Goal: Task Accomplishment & Management: Use online tool/utility

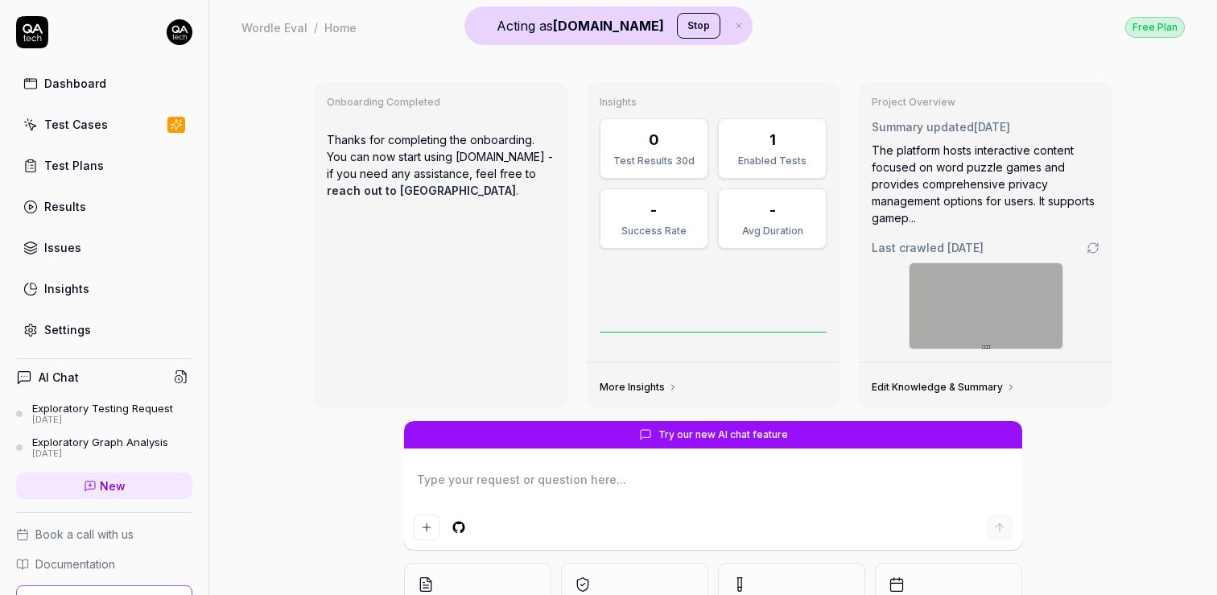
click at [226, 301] on div "Onboarding Completed Thanks for completing the onboarding. You can now start us…" at bounding box center [713, 385] width 1008 height 662
type textarea "*"
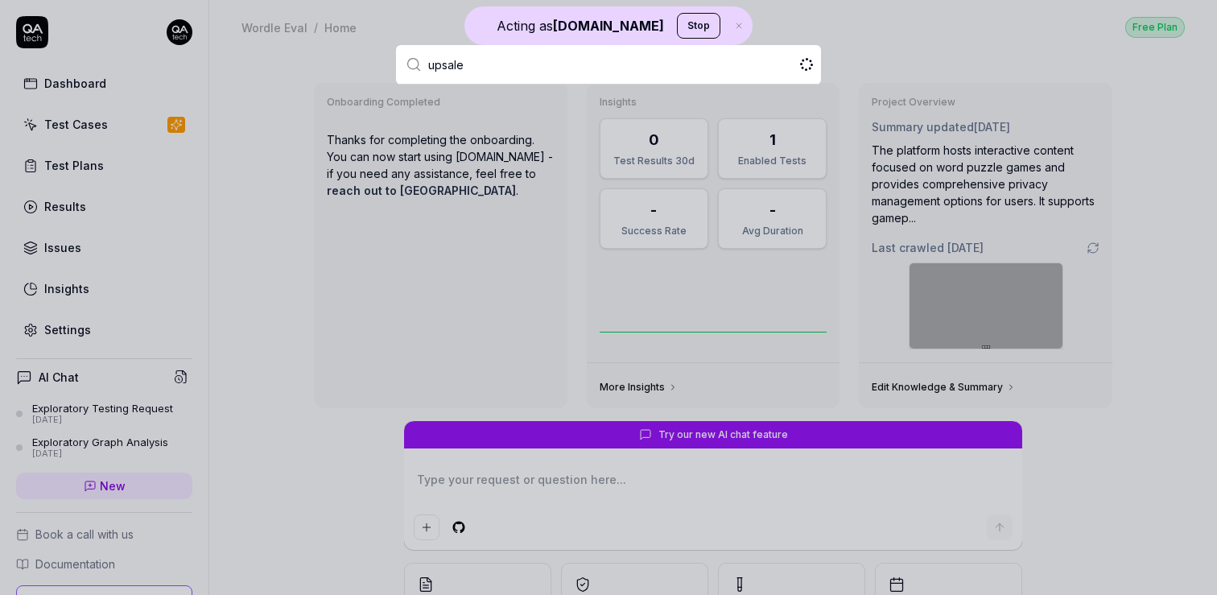
type input "upsales"
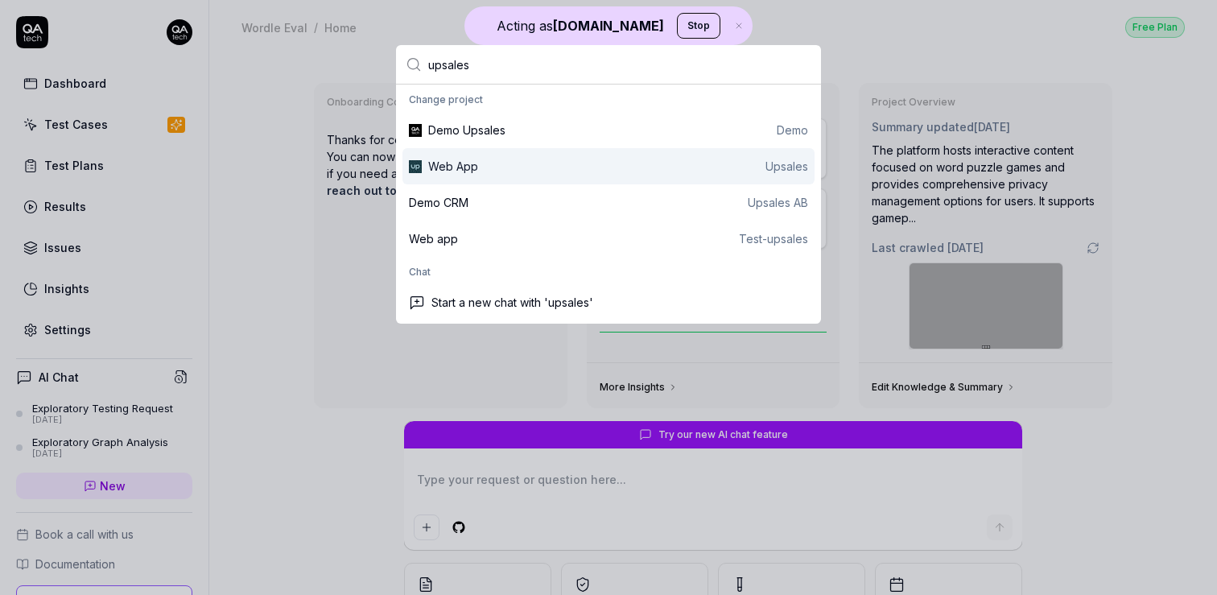
type textarea "*"
type input "upsales"
click at [543, 162] on div "Web App Upsales" at bounding box center [618, 166] width 380 height 17
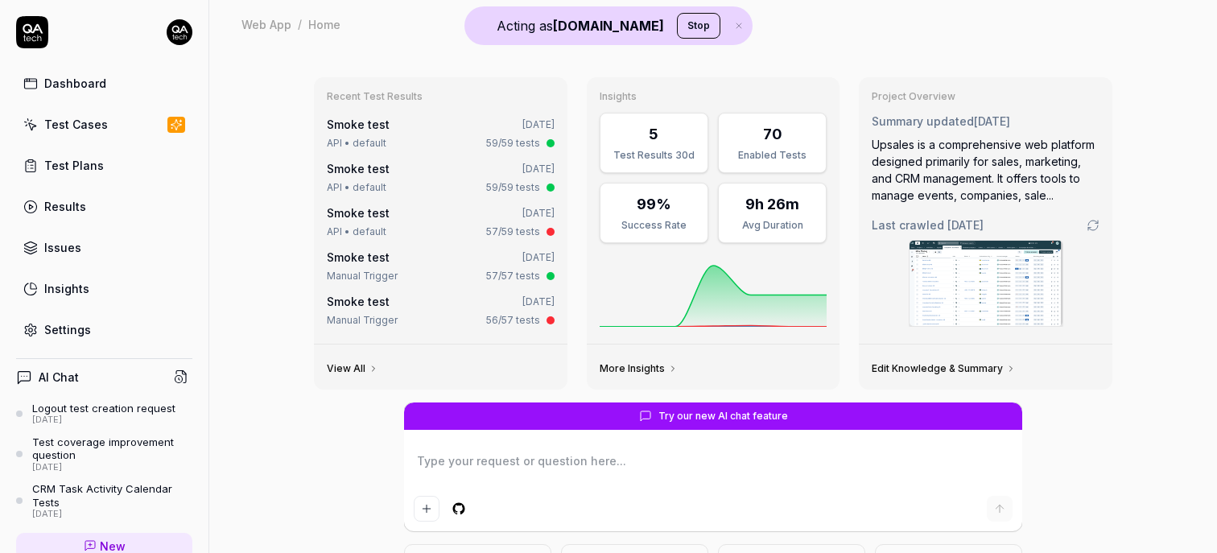
click at [80, 328] on div "Settings" at bounding box center [67, 329] width 47 height 17
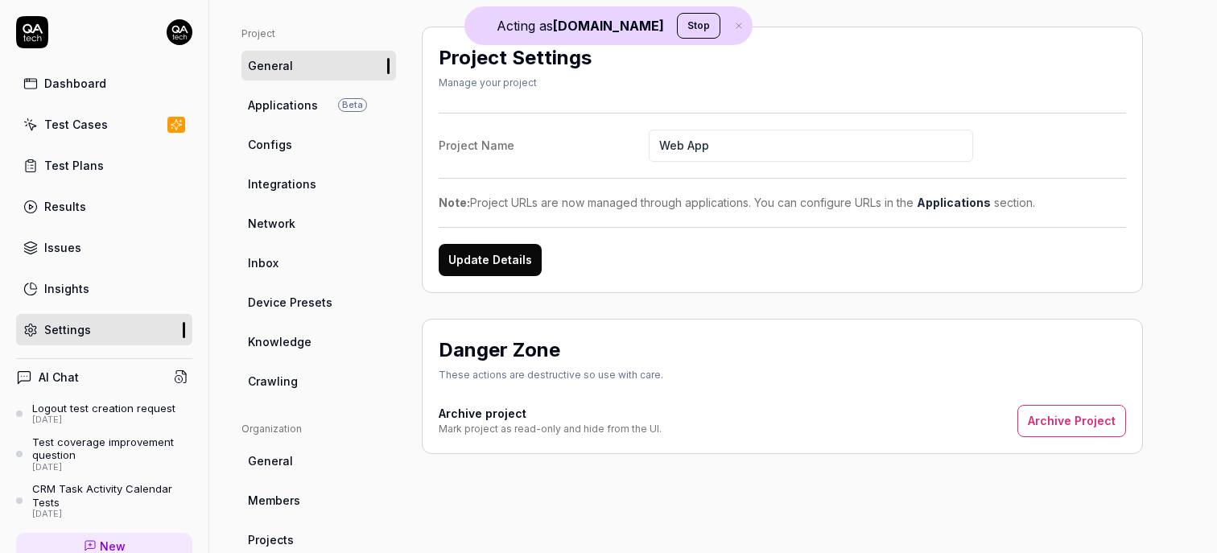
scroll to position [95, 0]
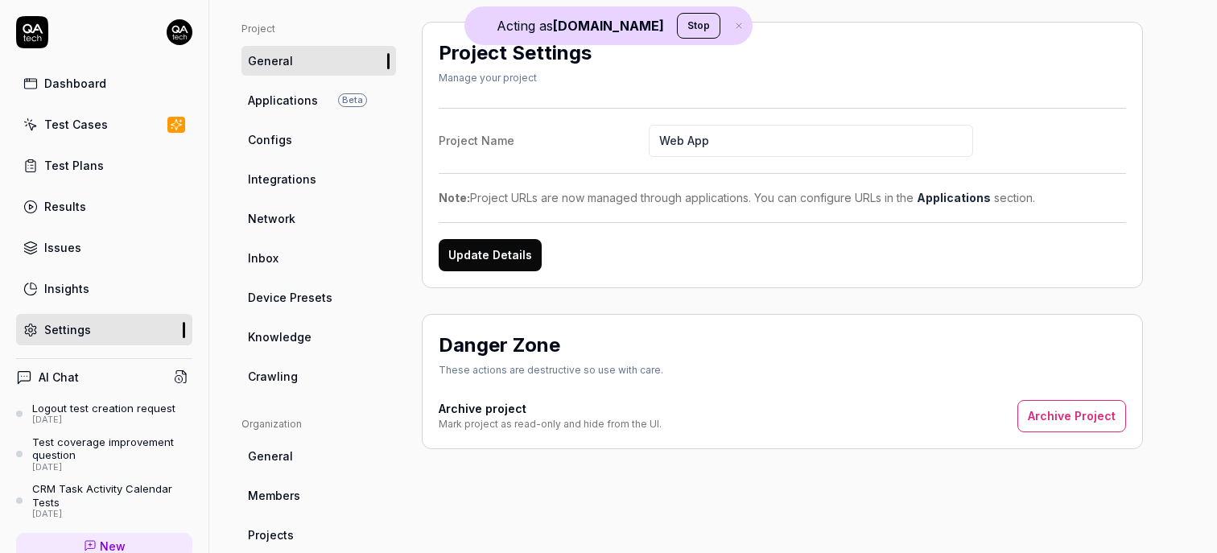
click at [283, 335] on span "Knowledge" at bounding box center [280, 336] width 64 height 17
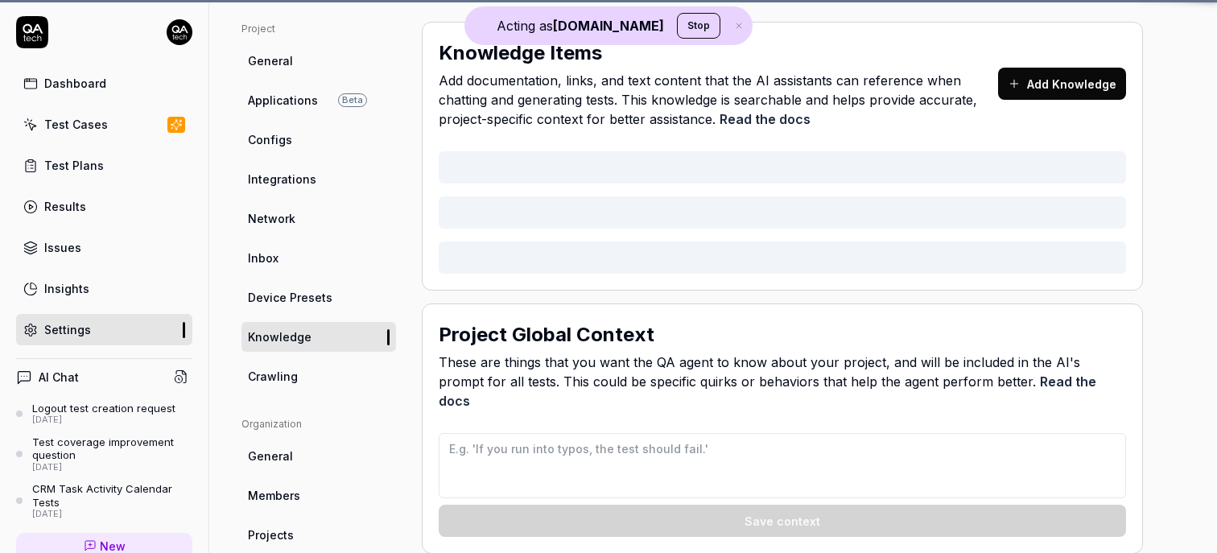
type textarea "*"
type textarea "## QA AI Agent Context for Upsales ### Data Input Rules - When generating names…"
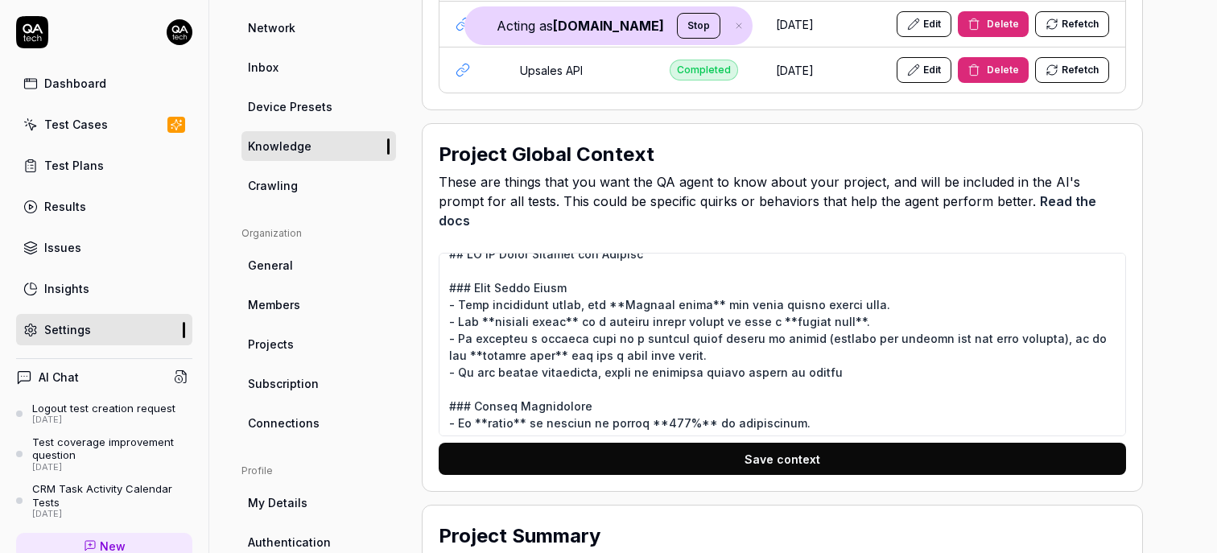
scroll to position [23, 0]
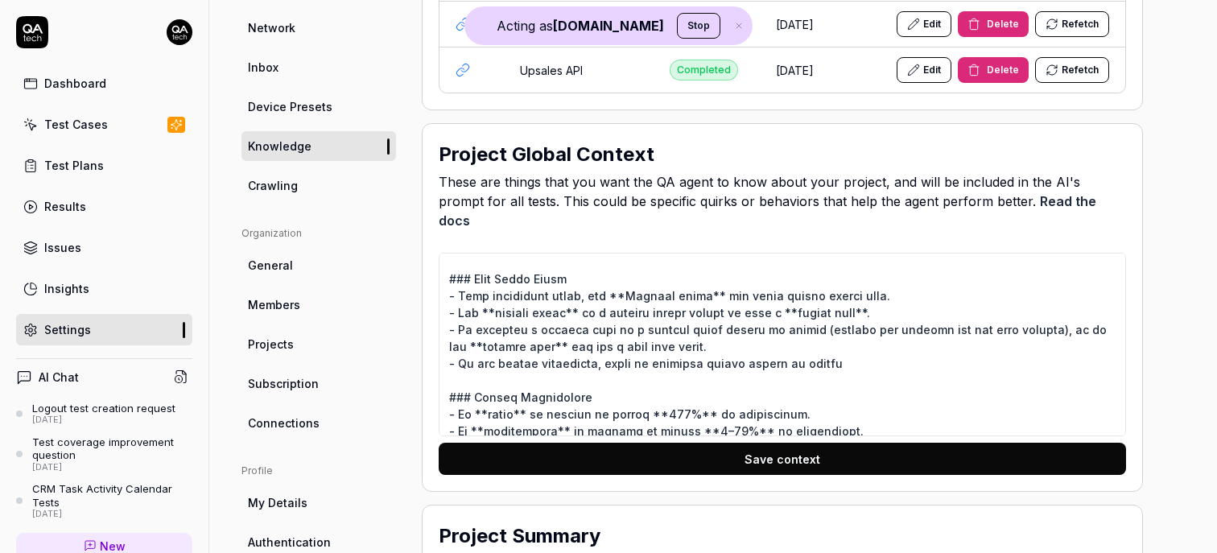
click at [72, 120] on div "Test Cases" at bounding box center [76, 124] width 64 height 17
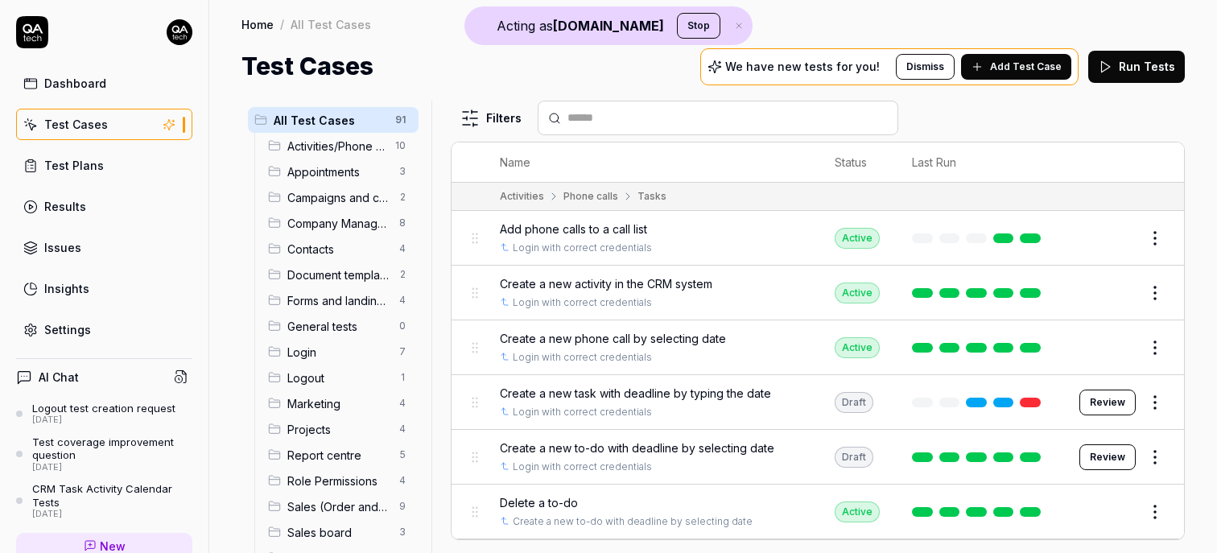
click at [1022, 64] on span "Add Test Case" at bounding box center [1026, 67] width 72 height 14
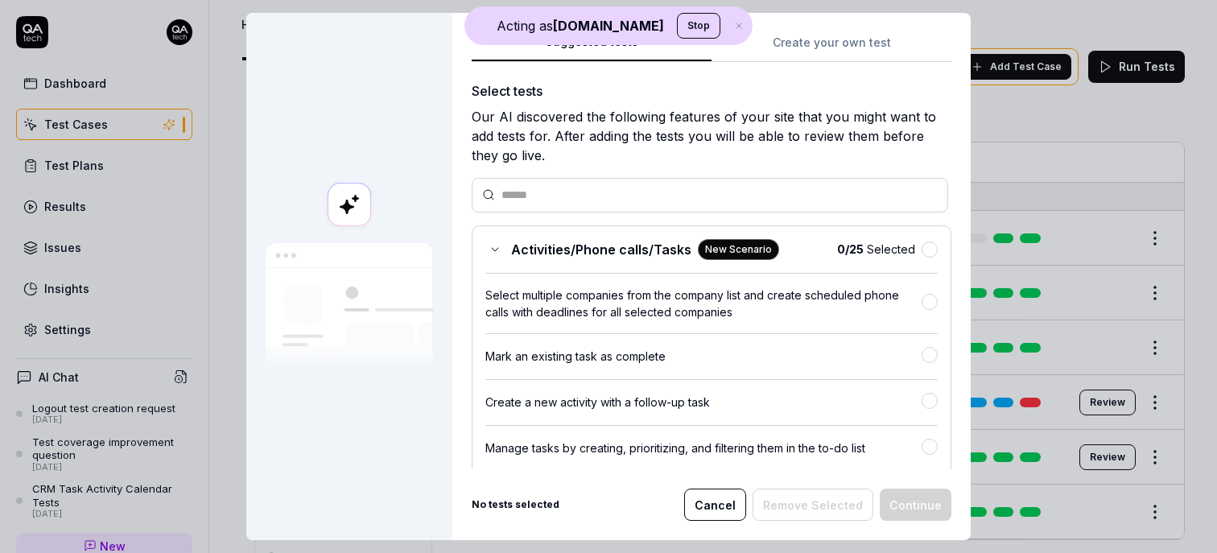
click at [836, 42] on button "Create your own test" at bounding box center [832, 47] width 240 height 29
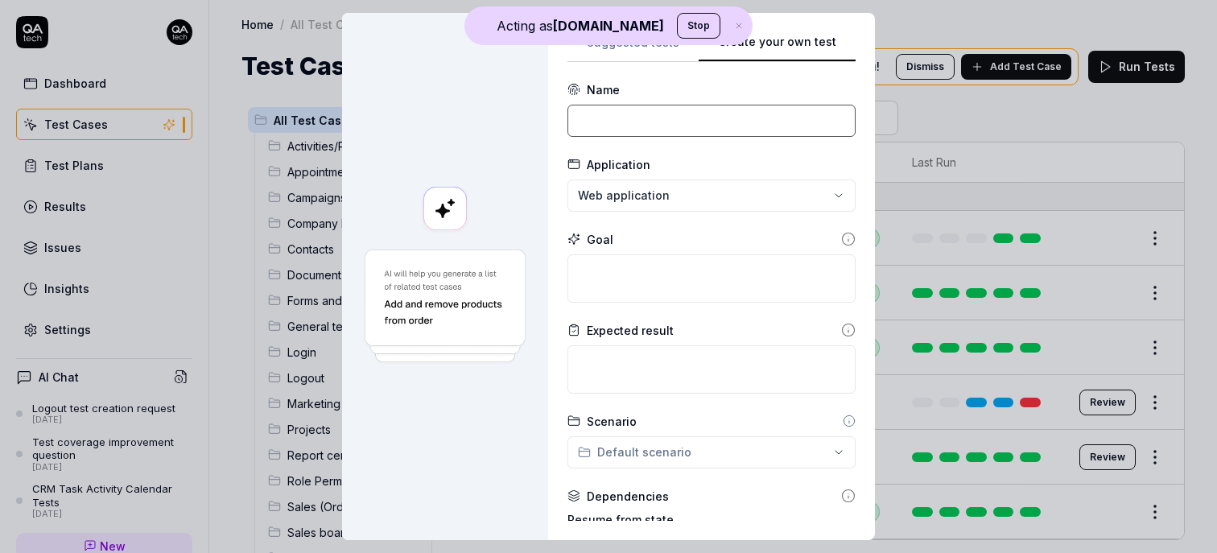
click at [683, 114] on input at bounding box center [712, 121] width 288 height 32
type input "Login to the app"
click at [679, 295] on textarea at bounding box center [712, 278] width 288 height 48
click at [682, 119] on input "Login to the app" at bounding box center [712, 121] width 288 height 32
click at [662, 265] on textarea at bounding box center [712, 278] width 288 height 48
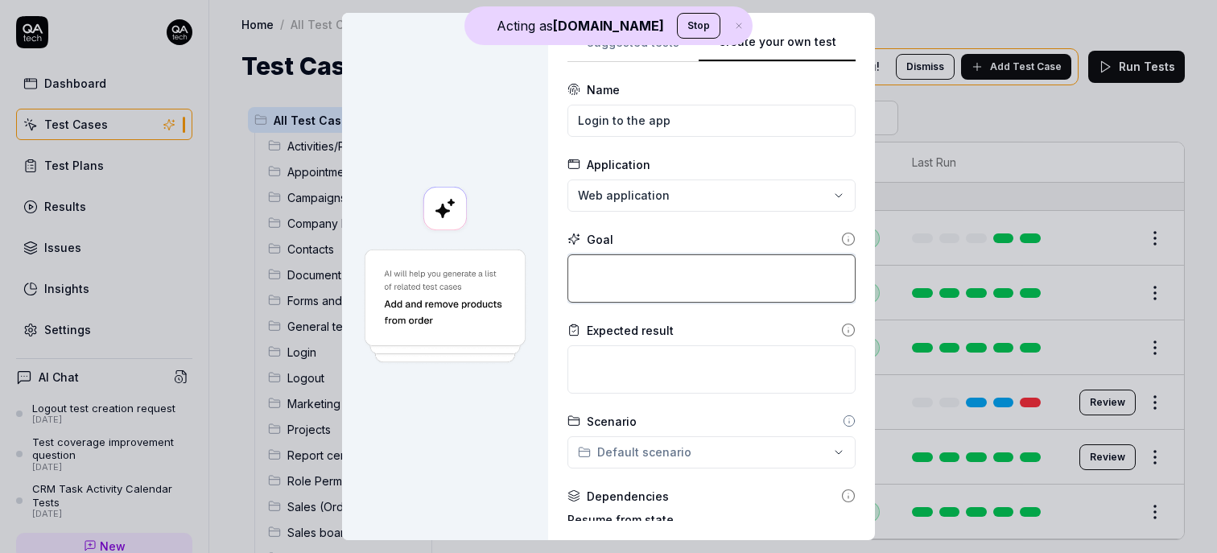
paste textarea "Login to the app"
type textarea "*"
type textarea "Login to the app"
click at [555, 337] on div "**********" at bounding box center [711, 276] width 327 height 527
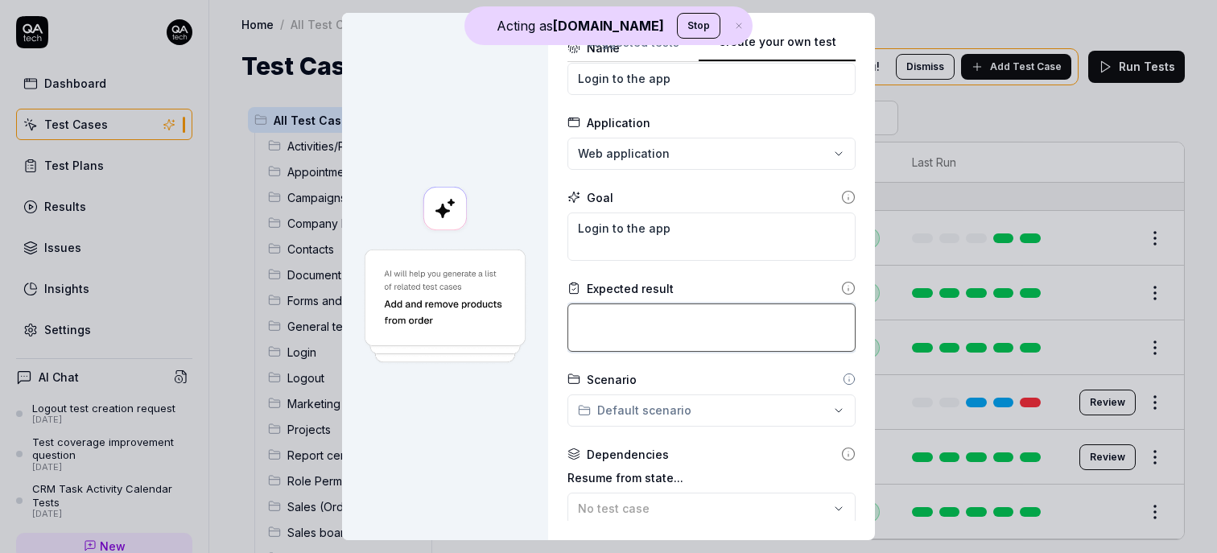
click at [619, 313] on textarea at bounding box center [712, 327] width 288 height 48
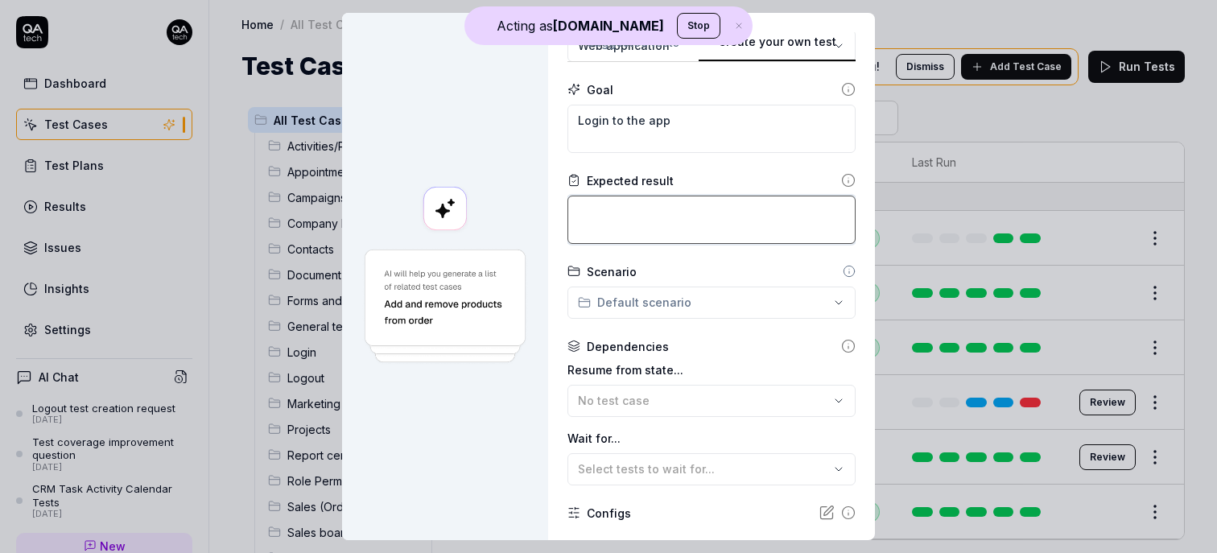
scroll to position [160, 0]
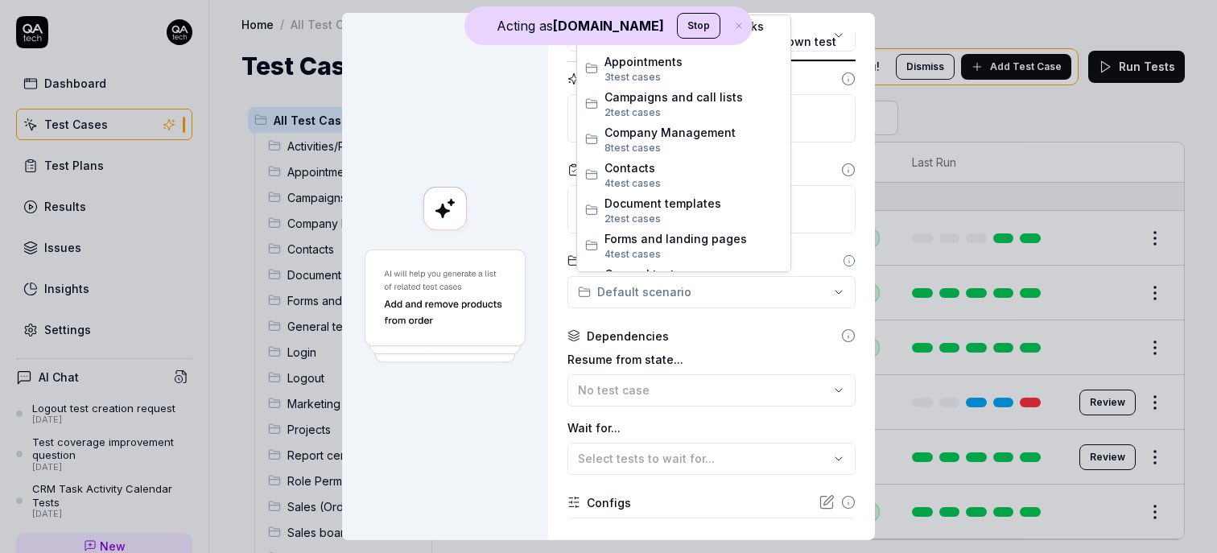
click at [614, 291] on div "**********" at bounding box center [608, 276] width 1217 height 553
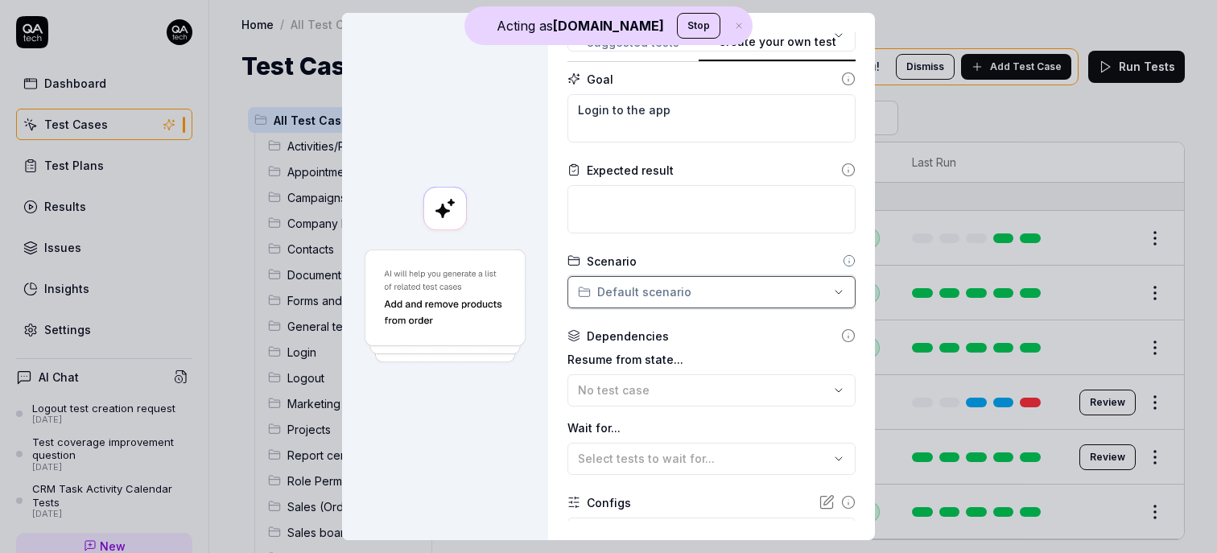
click at [562, 303] on div "**********" at bounding box center [608, 276] width 1217 height 553
click at [599, 289] on div "**********" at bounding box center [608, 276] width 1217 height 553
click at [548, 369] on div "**********" at bounding box center [608, 276] width 1217 height 553
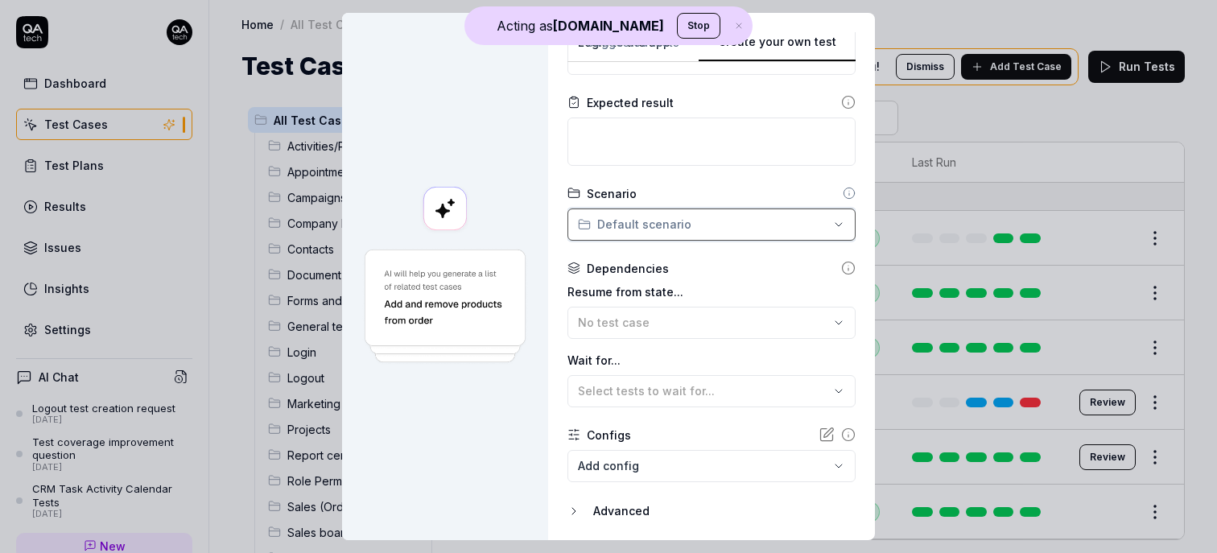
scroll to position [242, 0]
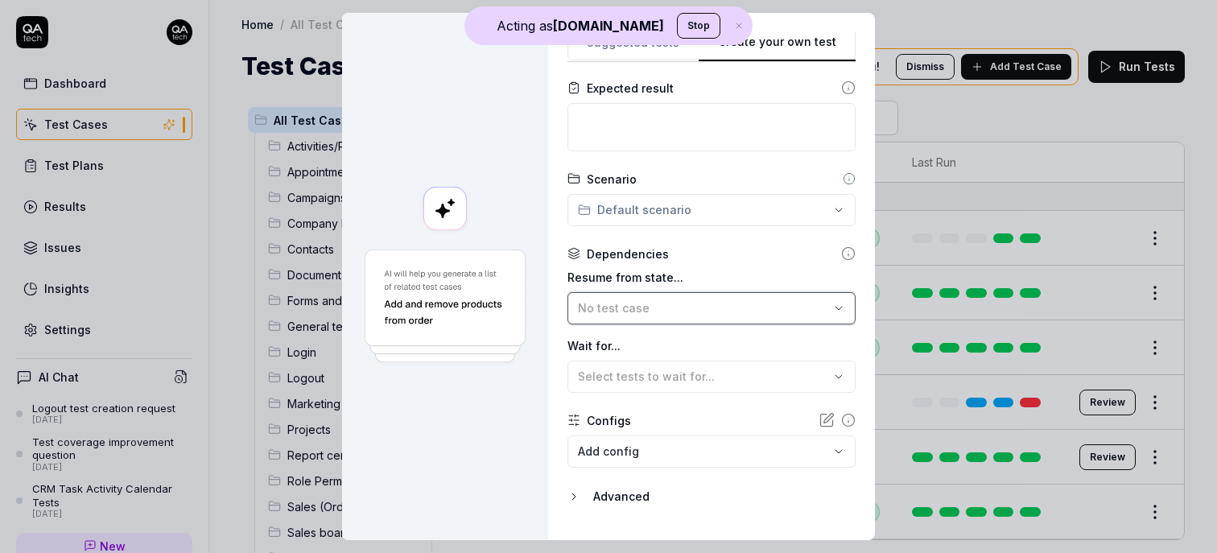
click at [638, 312] on span "No test case" at bounding box center [614, 308] width 72 height 14
click at [568, 372] on div "**********" at bounding box center [711, 276] width 327 height 527
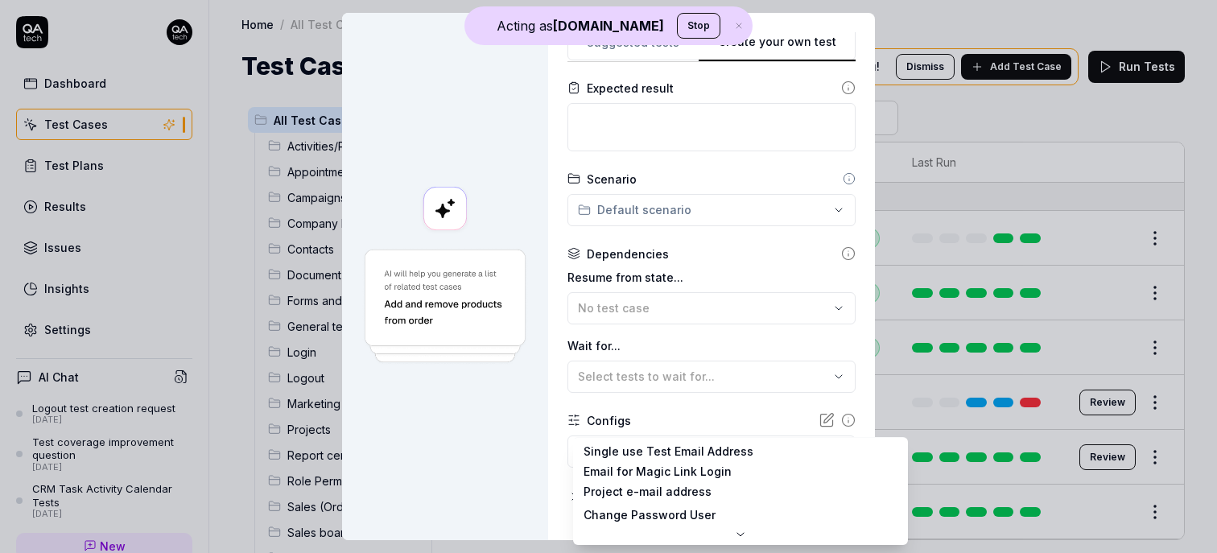
click at [634, 452] on body "Acting as QA.tech Stop Dashboard Test Cases Test Plans Results Issues Insights …" at bounding box center [608, 276] width 1217 height 553
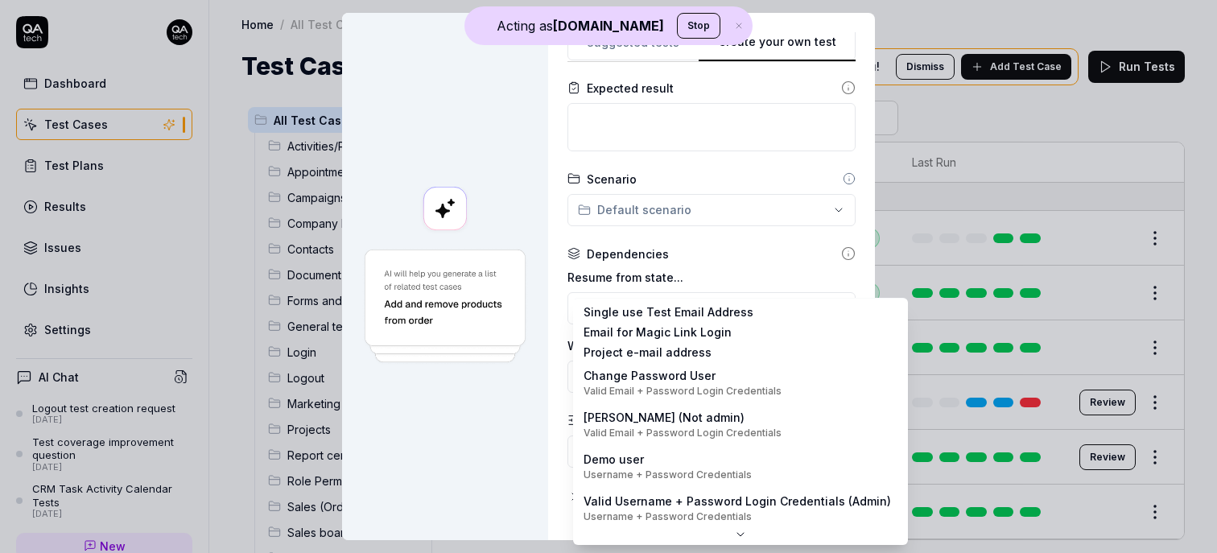
scroll to position [0, 0]
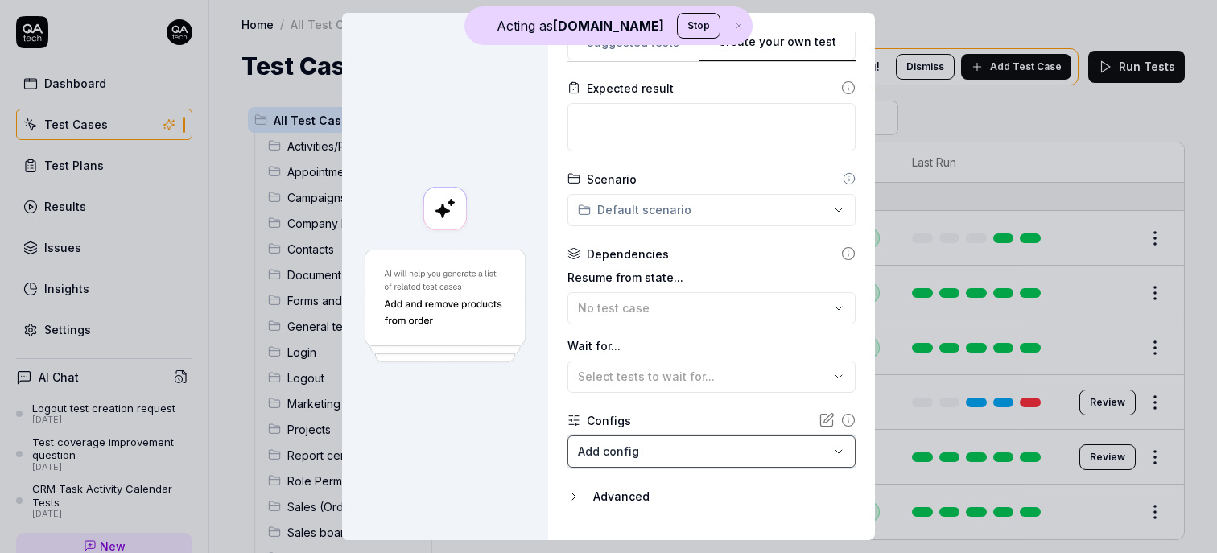
click at [512, 439] on div "**********" at bounding box center [608, 276] width 1217 height 553
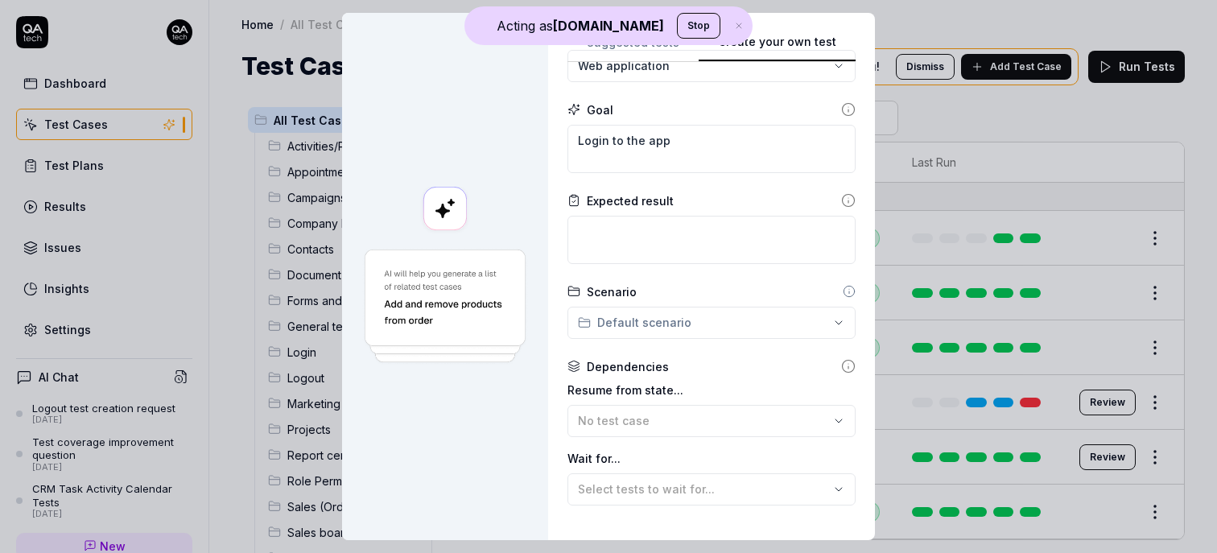
scroll to position [279, 0]
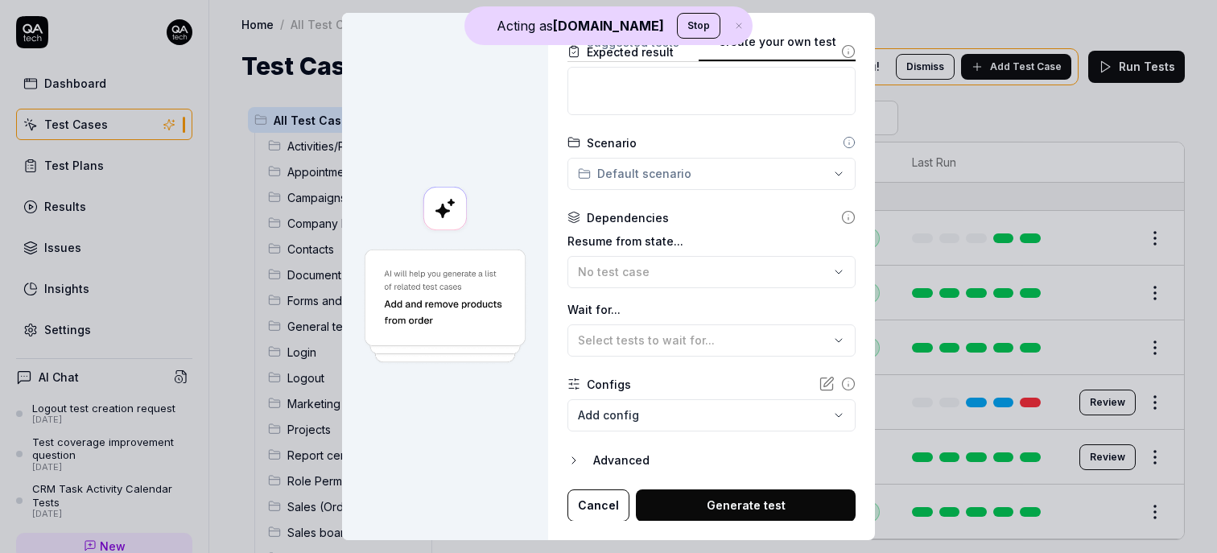
click at [697, 497] on button "Generate test" at bounding box center [746, 505] width 220 height 32
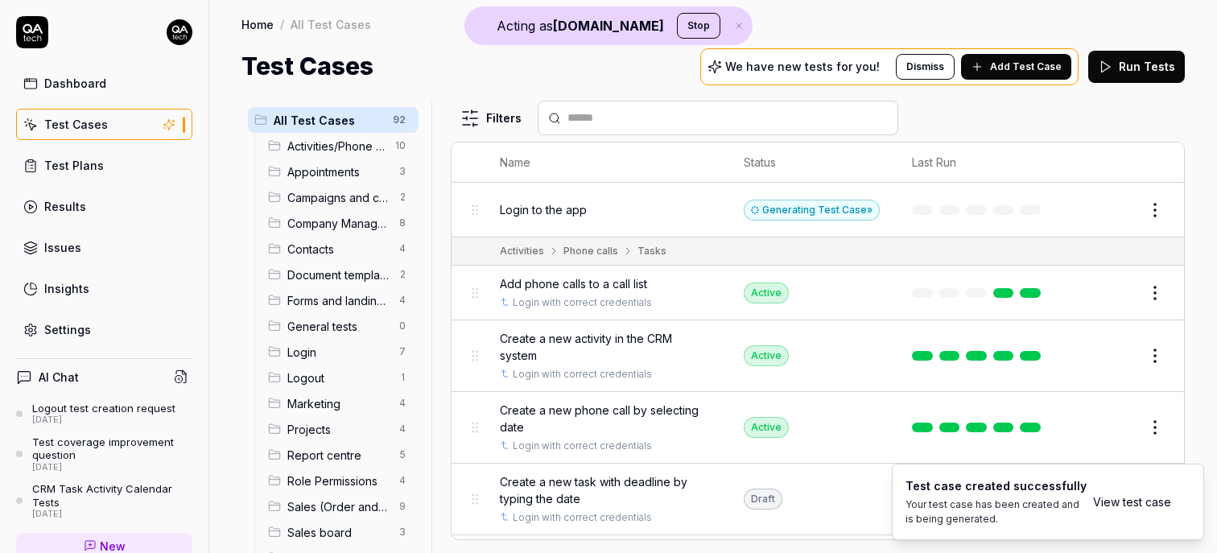
click at [1149, 200] on html "Acting as QA.tech Stop Dashboard Test Cases Test Plans Results Issues Insights …" at bounding box center [608, 276] width 1217 height 553
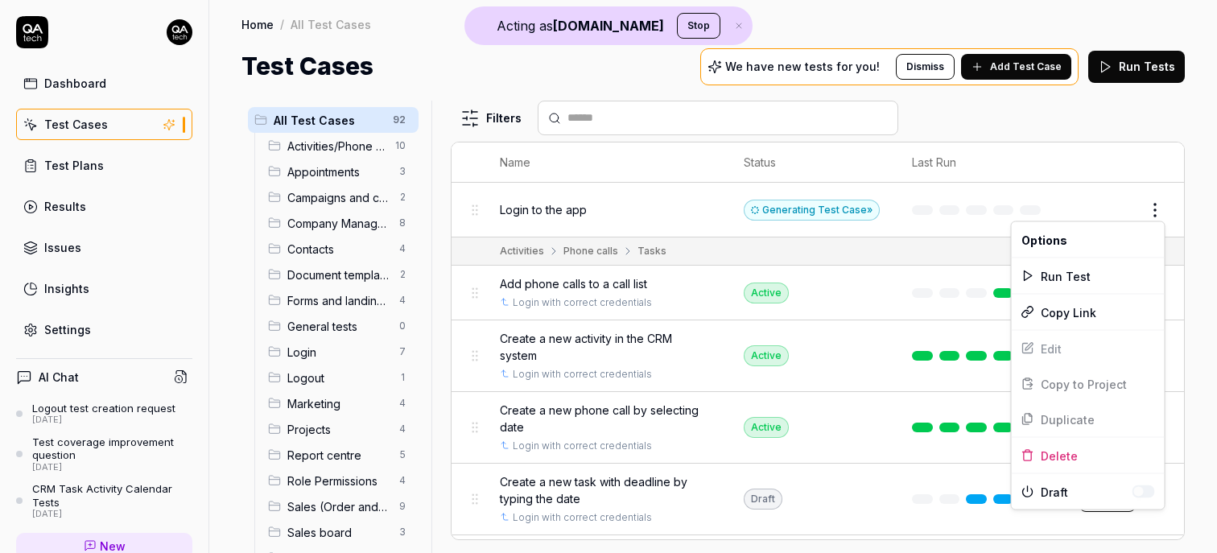
click at [1042, 151] on html "Acting as QA.tech Stop Dashboard Test Cases Test Plans Results Issues Insights …" at bounding box center [608, 276] width 1217 height 553
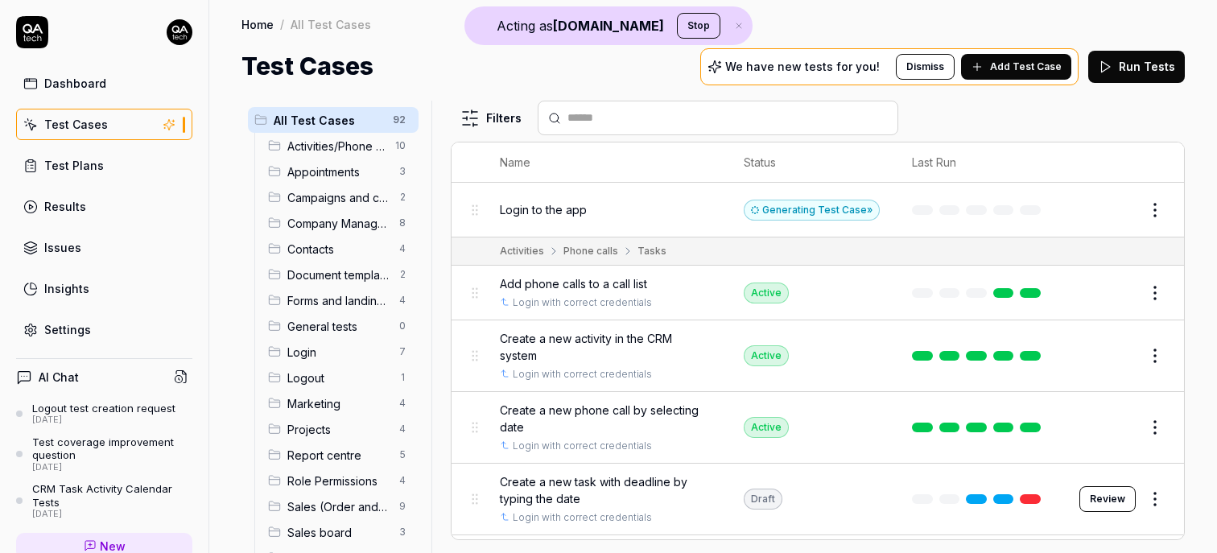
click at [1112, 206] on button "Edit" at bounding box center [1116, 210] width 39 height 26
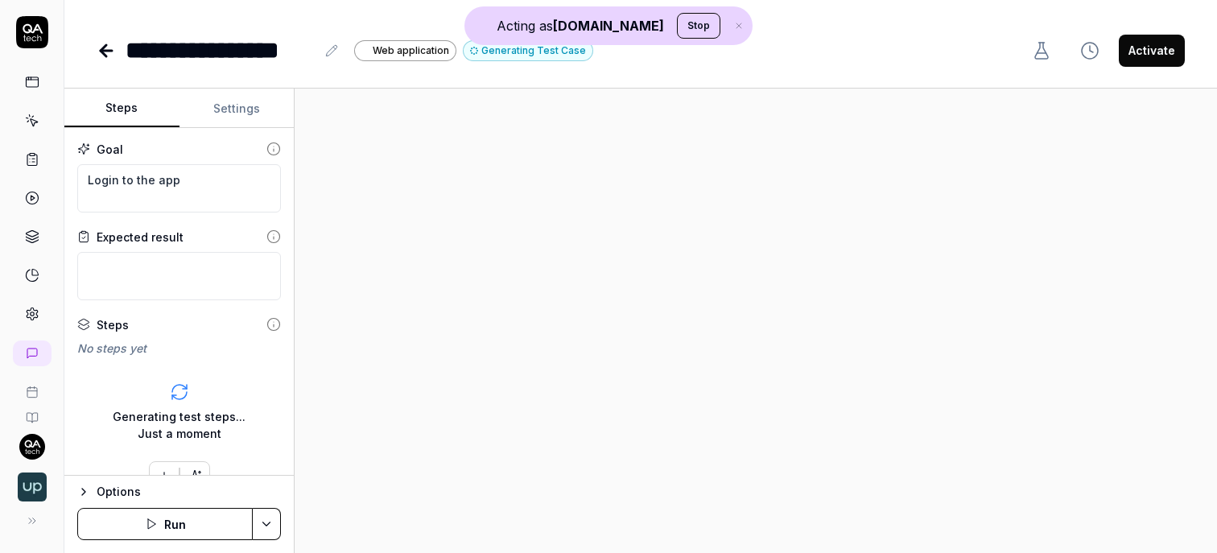
scroll to position [29, 0]
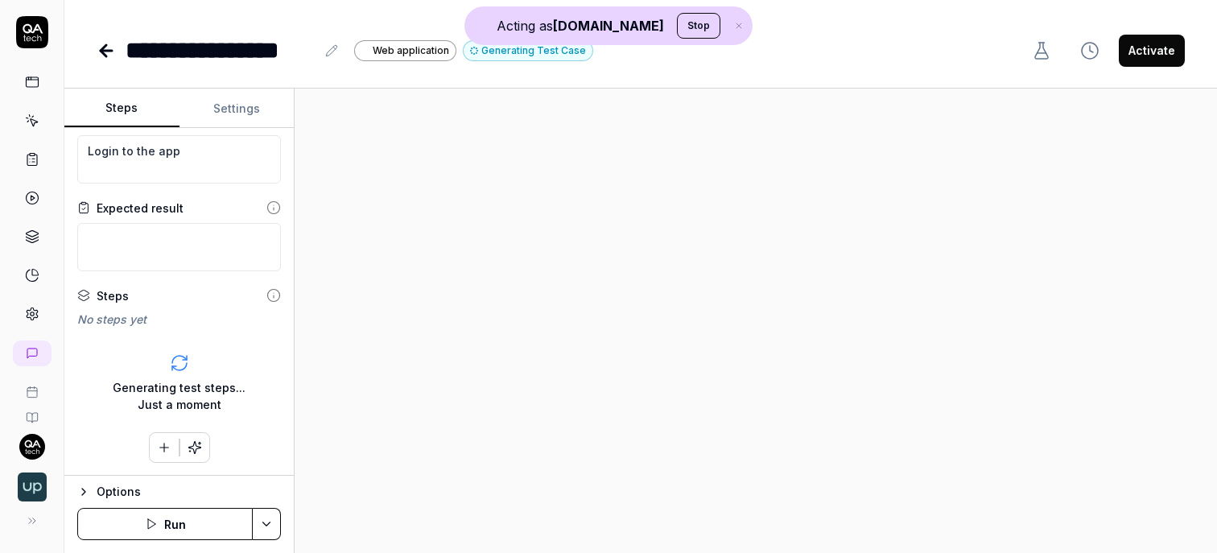
type textarea "*"
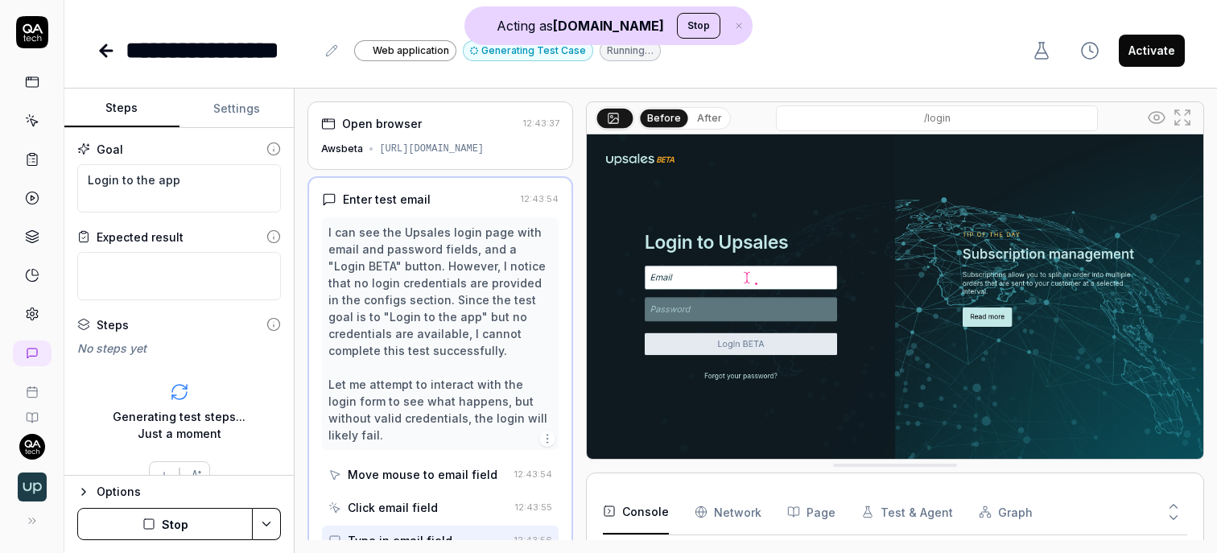
scroll to position [209, 0]
click at [467, 129] on div "Open browser" at bounding box center [418, 123] width 195 height 17
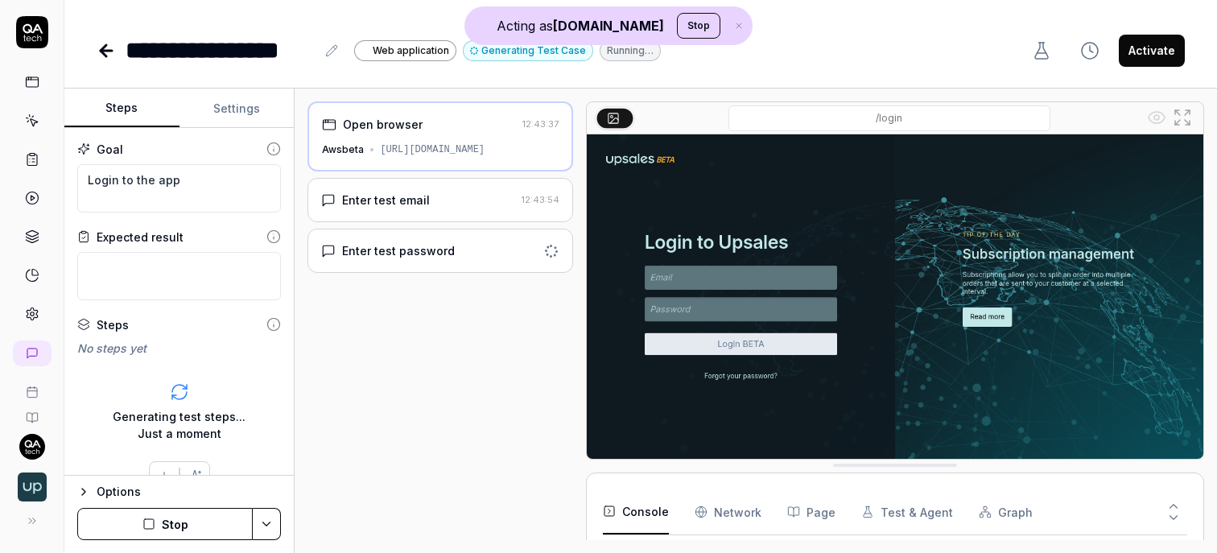
click at [457, 197] on div "Enter test email" at bounding box center [417, 200] width 193 height 17
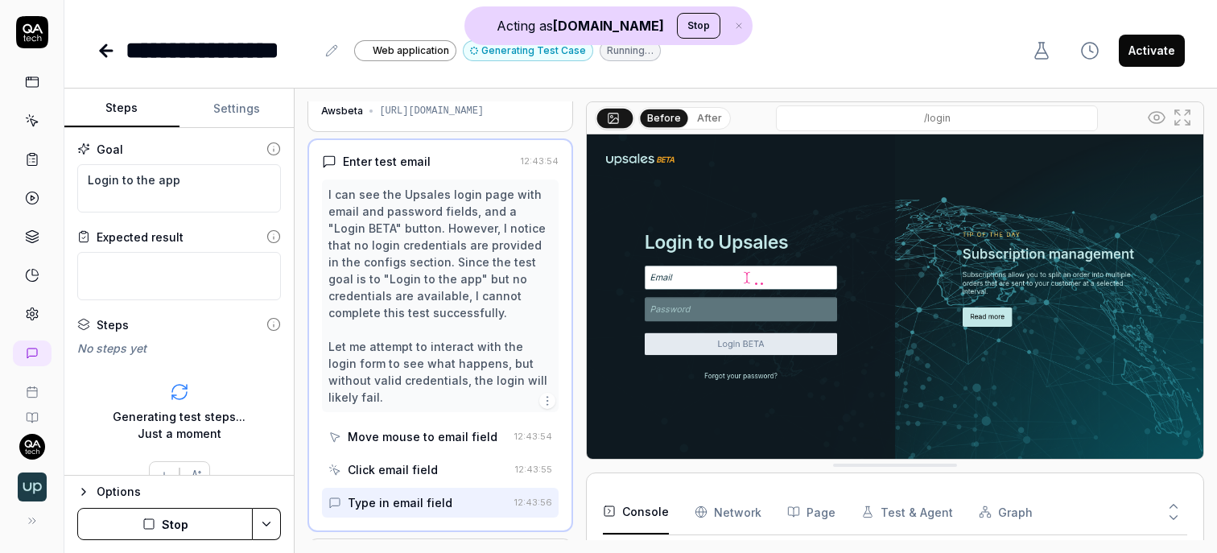
scroll to position [12, 0]
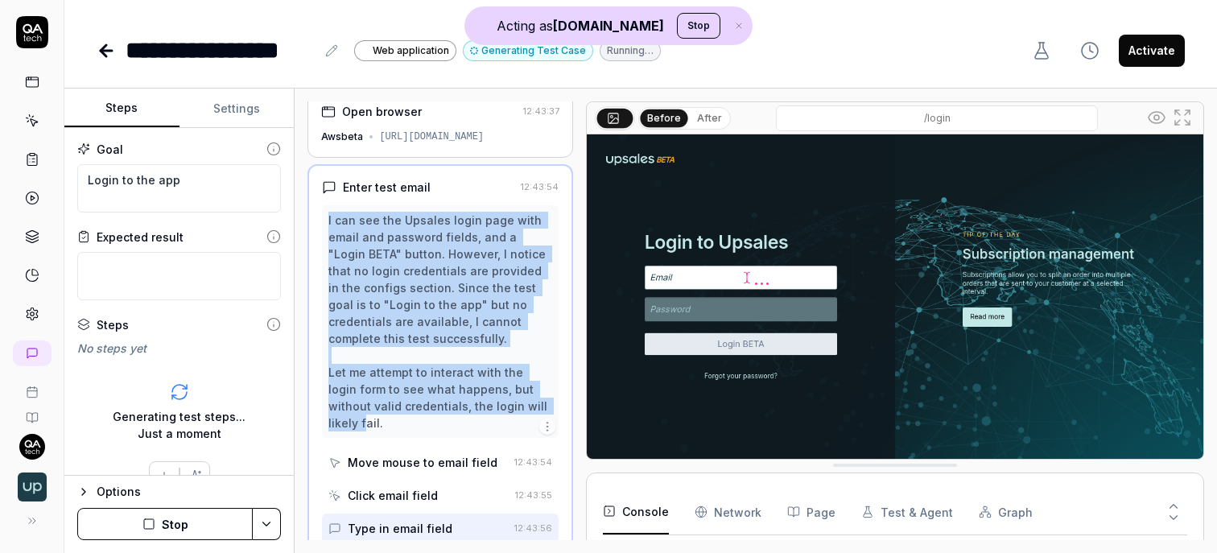
drag, startPoint x: 327, startPoint y: 213, endPoint x: 530, endPoint y: 413, distance: 284.6
click at [530, 413] on div "I can see the Upsales login page with email and password fields, and a "Login B…" at bounding box center [440, 321] width 236 height 233
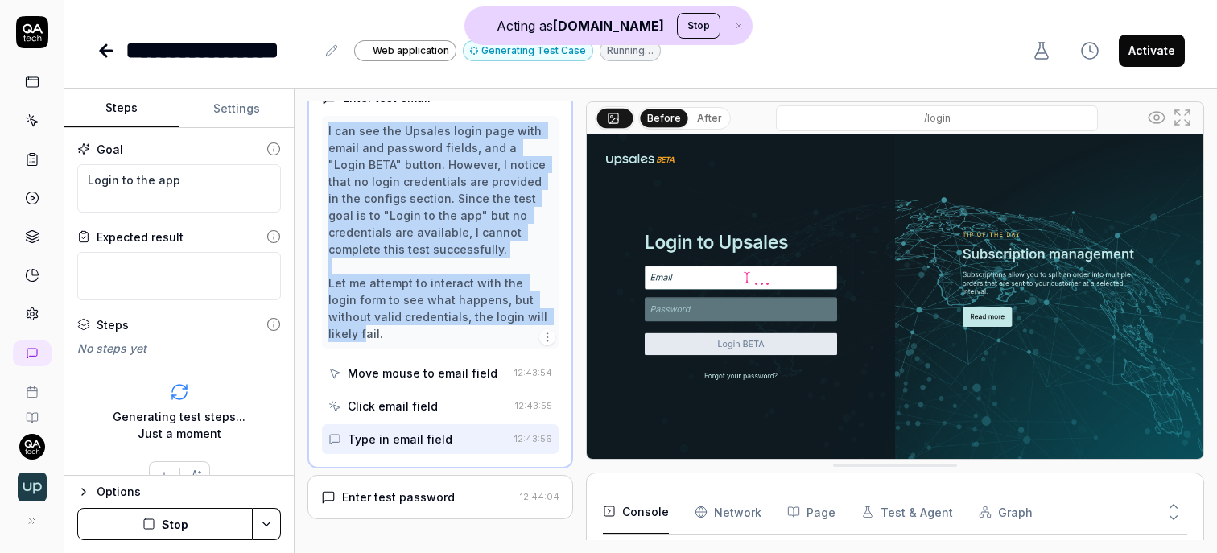
scroll to position [115, 0]
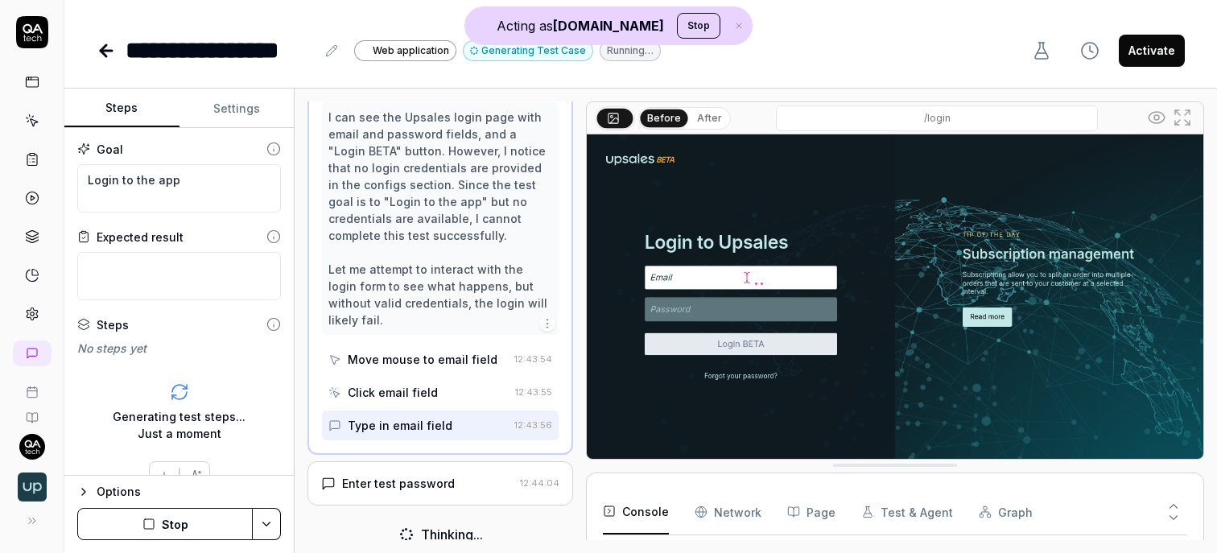
click at [424, 475] on div "Enter test password" at bounding box center [398, 483] width 113 height 17
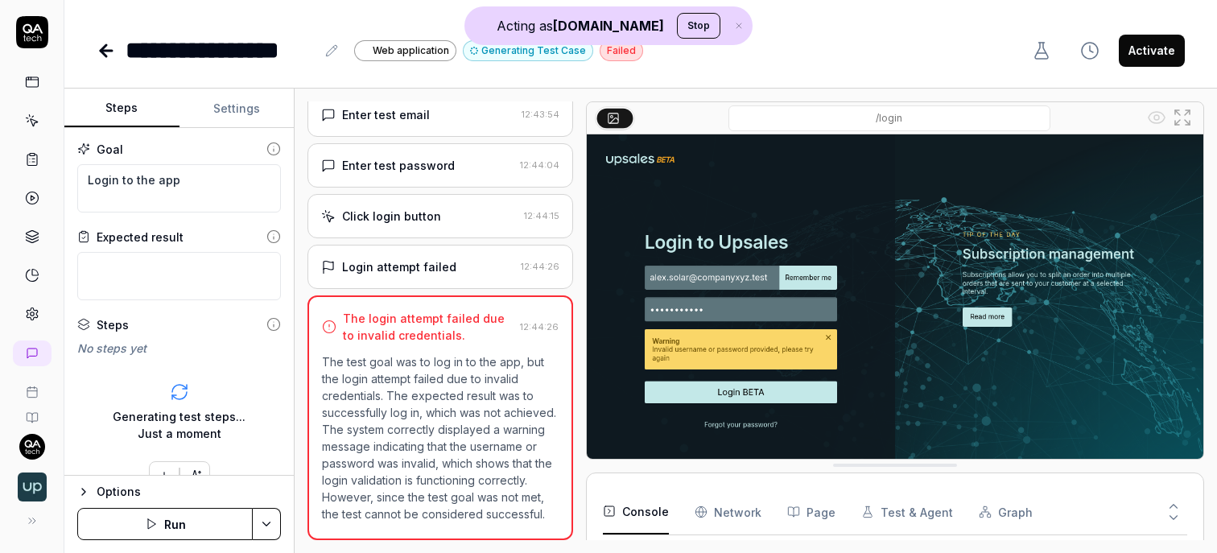
scroll to position [61, 0]
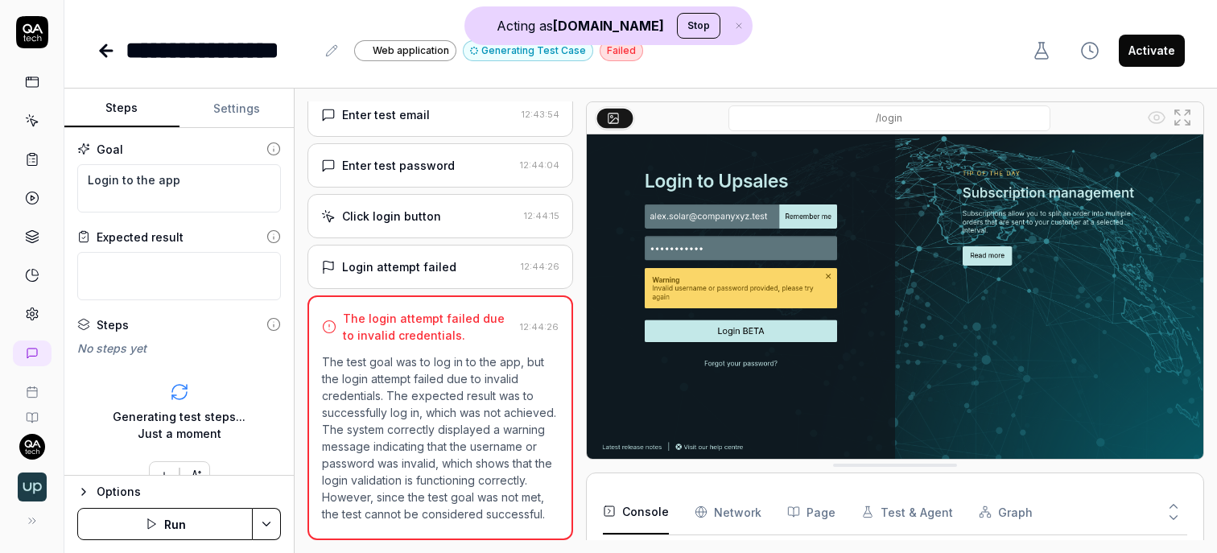
click at [634, 510] on button "Console" at bounding box center [636, 511] width 66 height 45
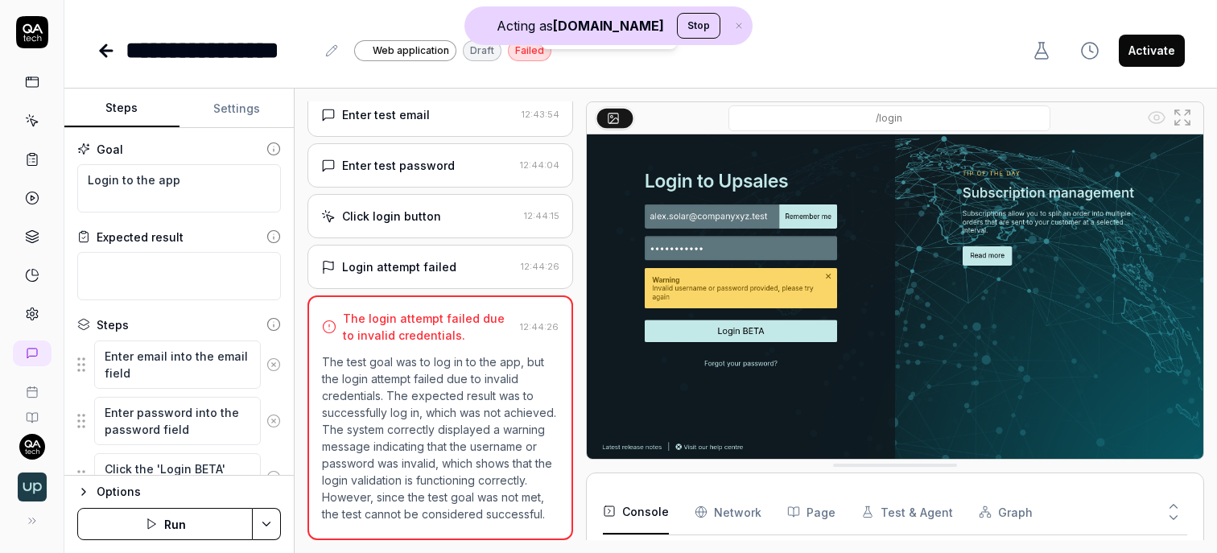
click at [729, 506] on Requests "Network" at bounding box center [728, 511] width 67 height 45
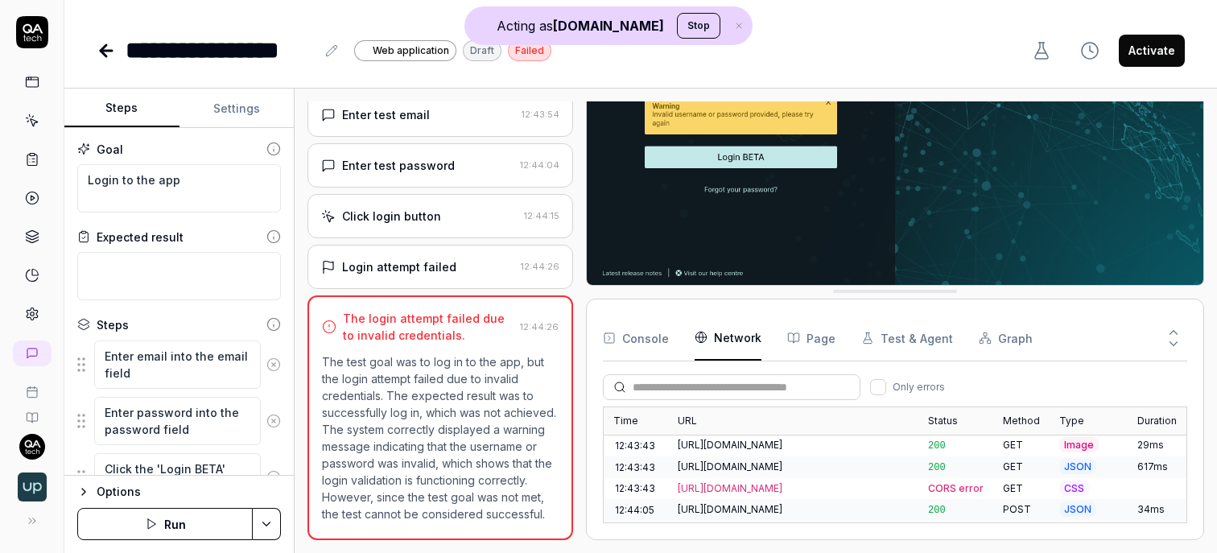
scroll to position [456, 0]
click at [652, 329] on button "Console" at bounding box center [636, 338] width 66 height 45
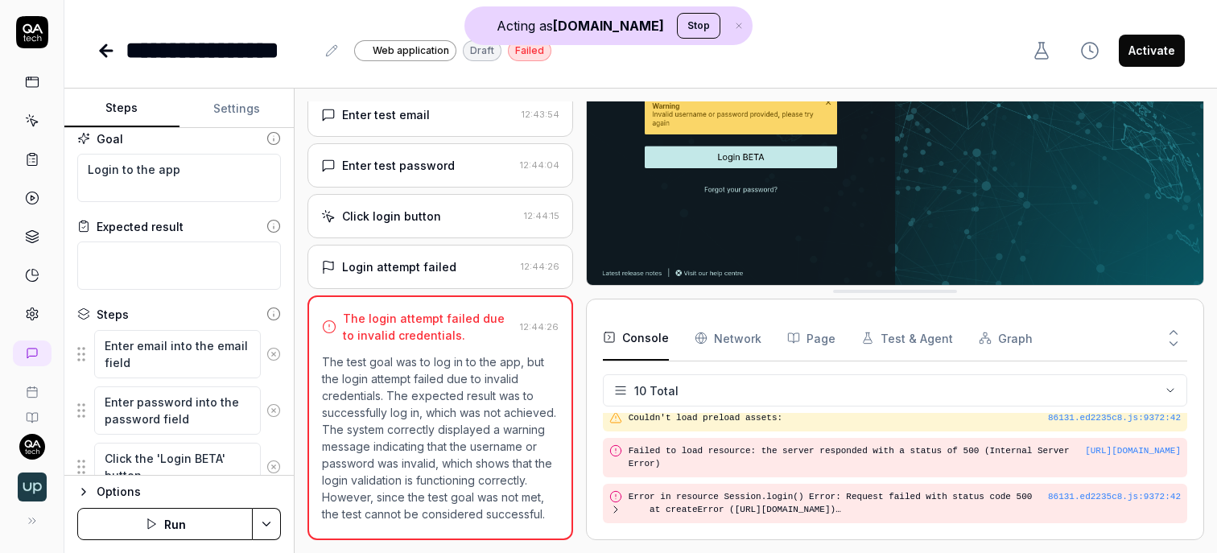
scroll to position [76, 0]
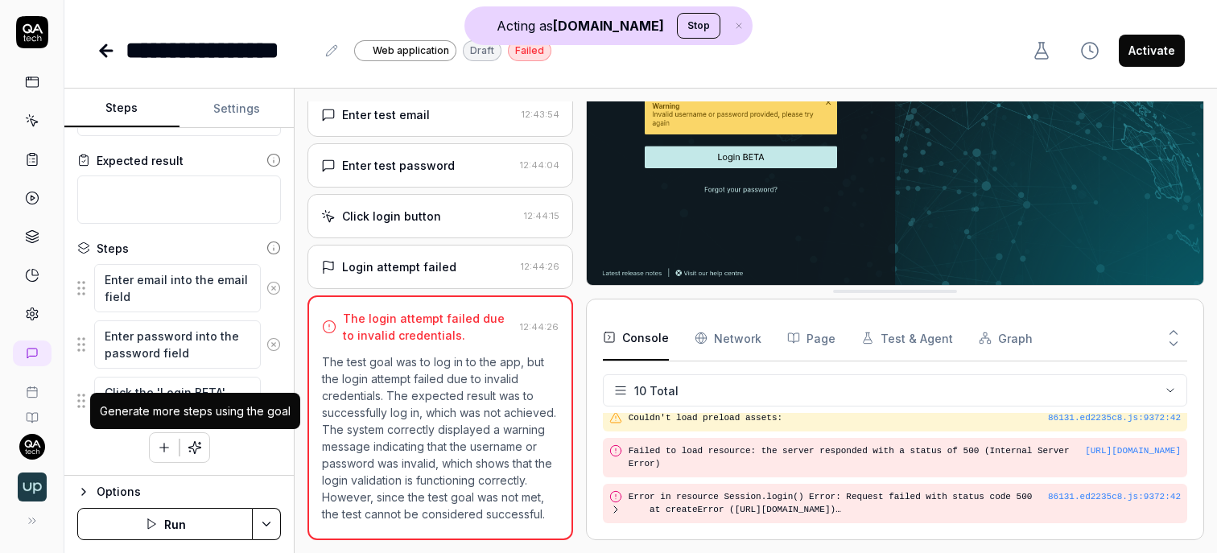
click at [195, 444] on icon "button" at bounding box center [195, 447] width 14 height 14
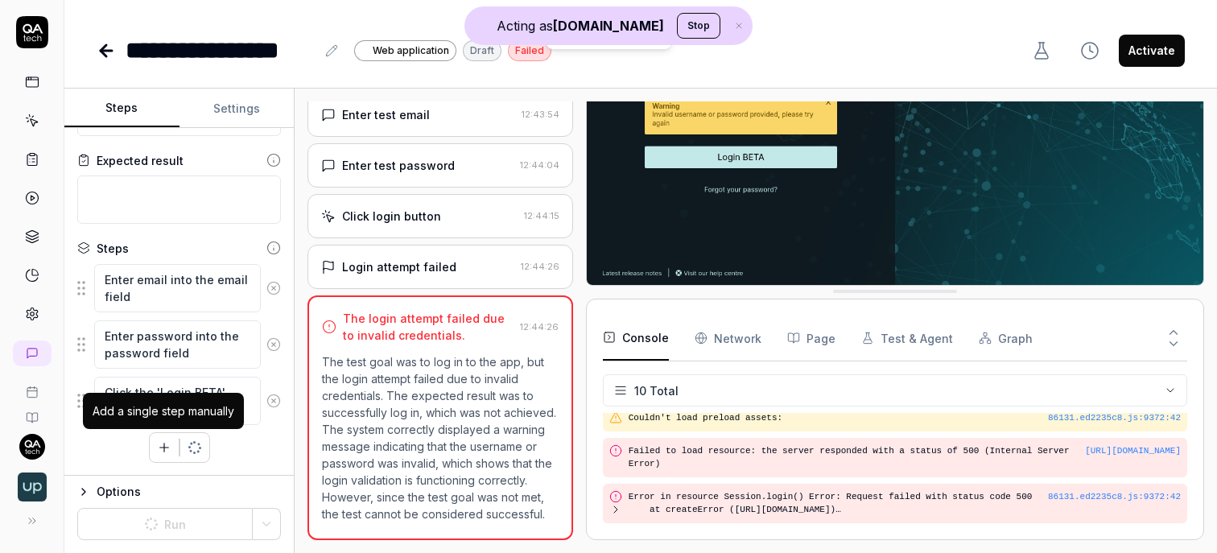
click at [151, 448] on button "button" at bounding box center [164, 447] width 29 height 29
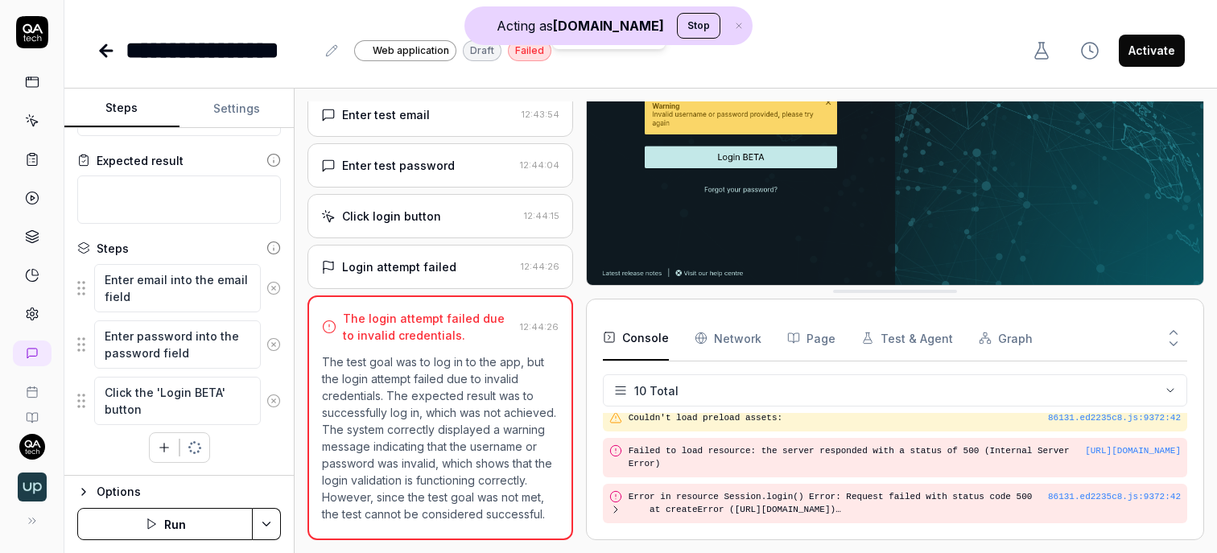
click at [163, 430] on div "Enter email into the email field Enter password into the password field Click t…" at bounding box center [179, 363] width 204 height 200
click at [162, 441] on icon "button" at bounding box center [164, 447] width 14 height 14
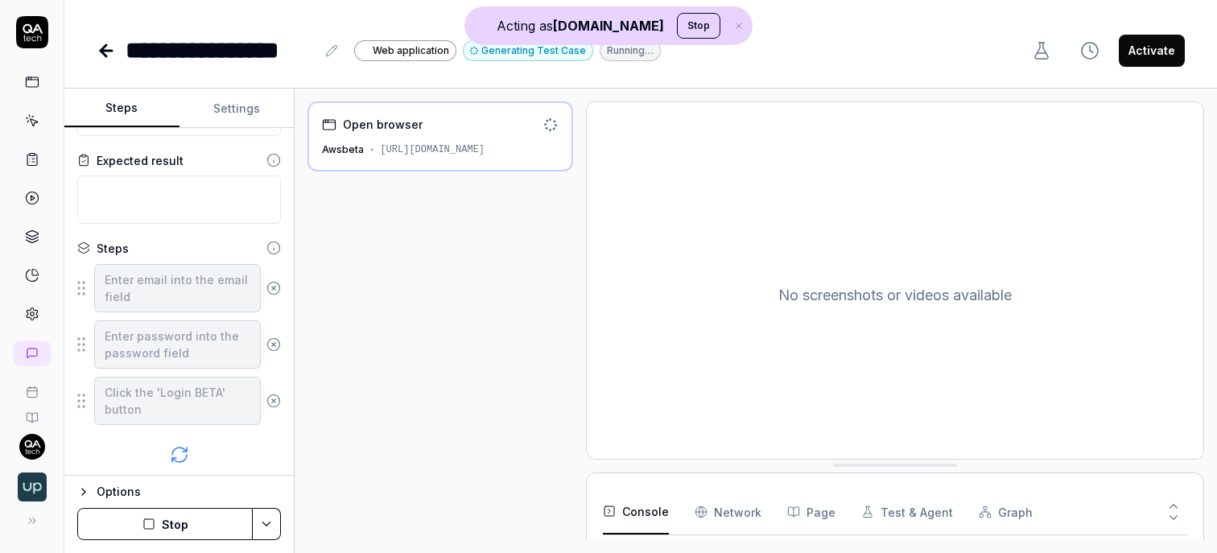
click at [188, 518] on button "Stop" at bounding box center [164, 524] width 175 height 32
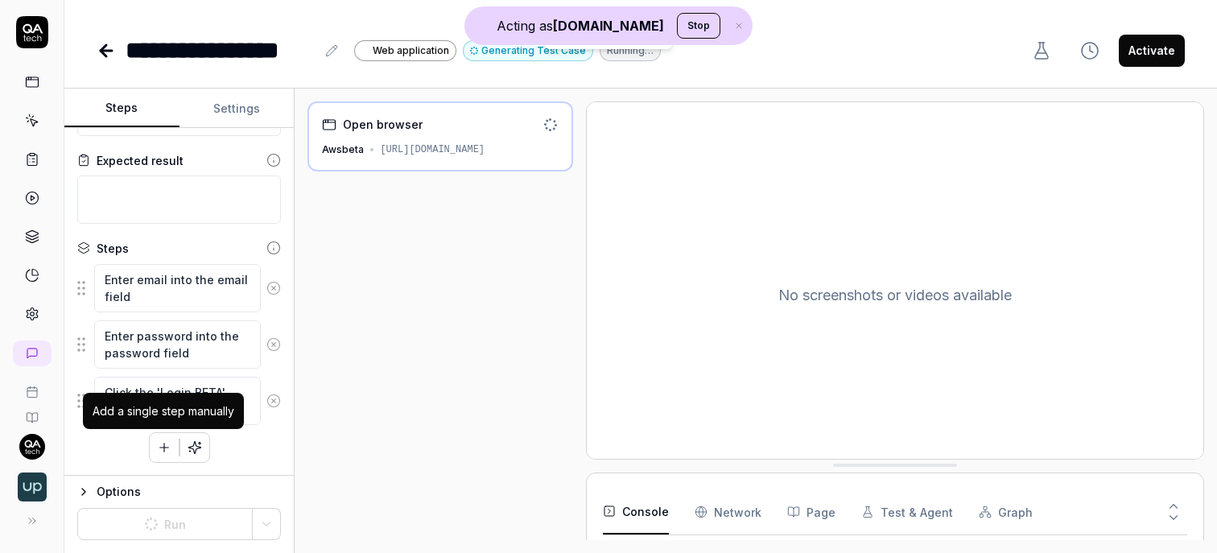
scroll to position [39, 0]
click at [166, 452] on icon "button" at bounding box center [164, 447] width 14 height 14
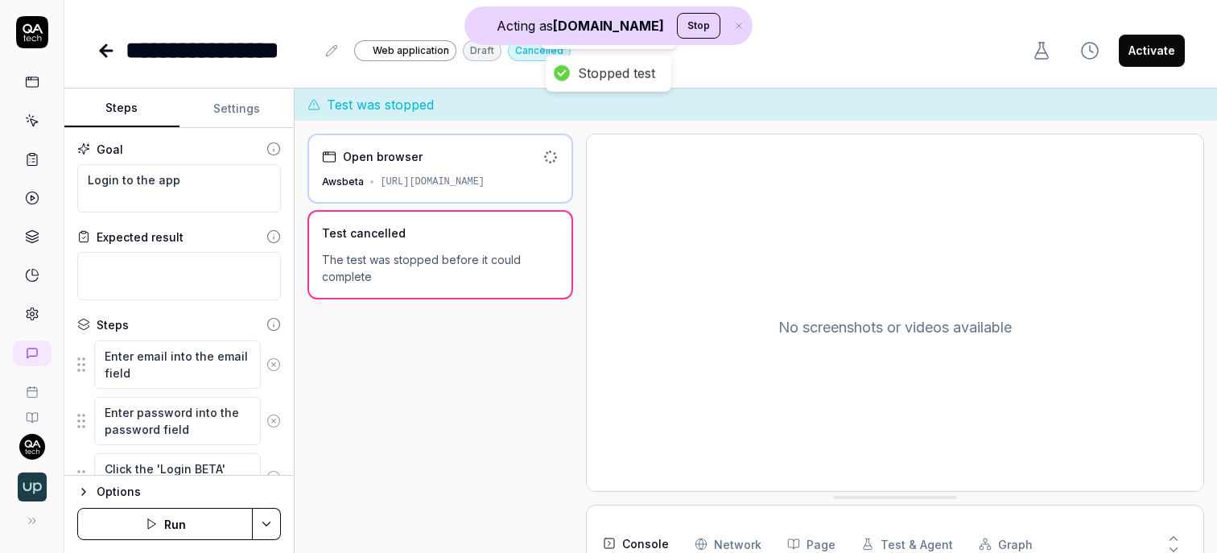
scroll to position [76, 0]
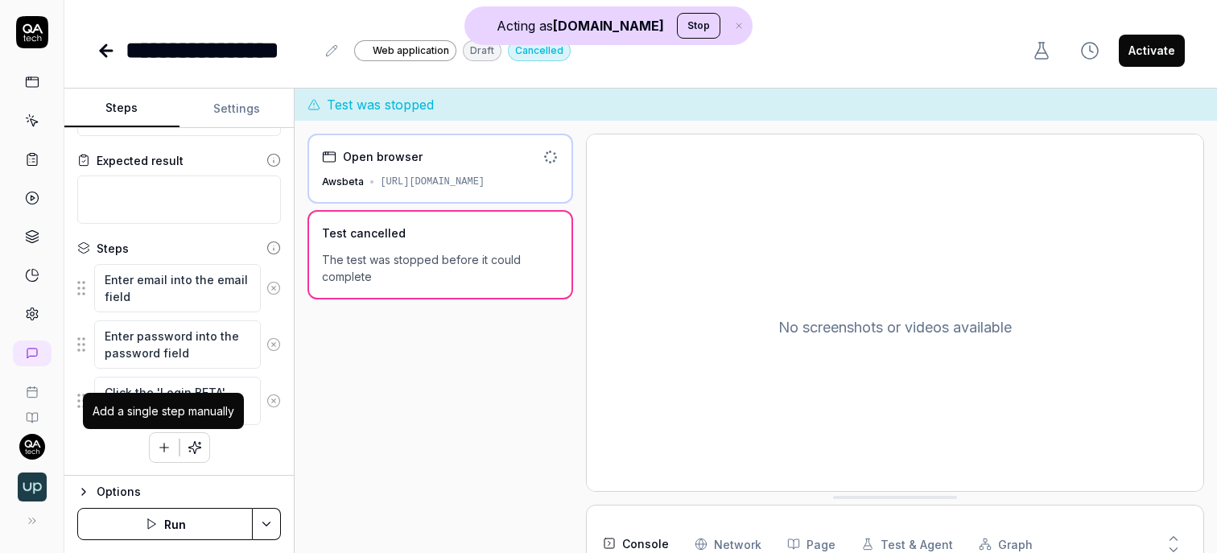
click at [160, 444] on icon "button" at bounding box center [164, 447] width 14 height 14
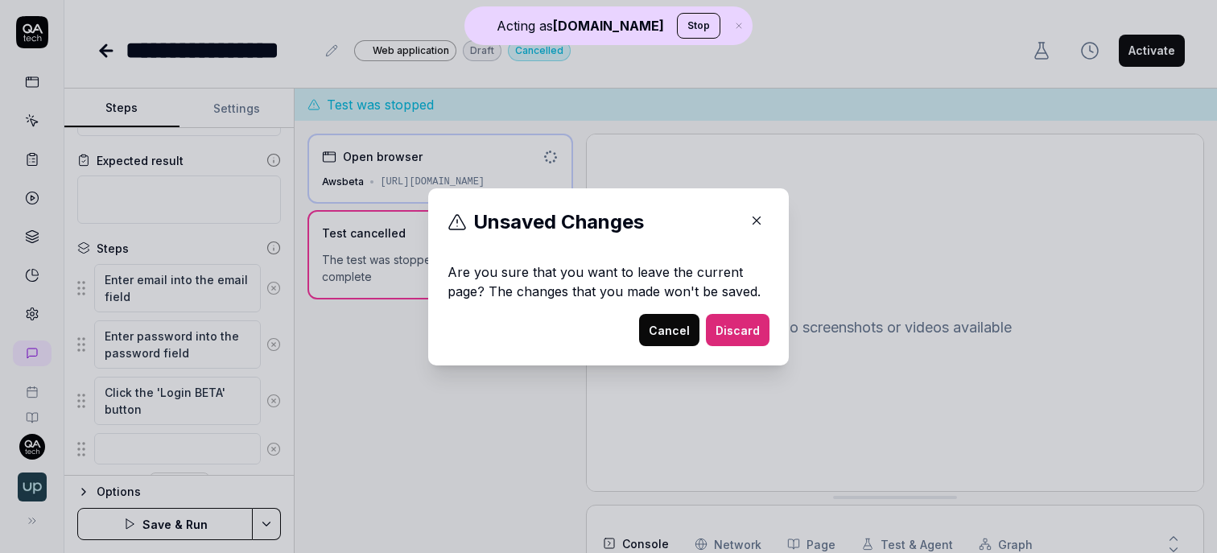
click at [691, 334] on button "Cancel" at bounding box center [669, 330] width 60 height 32
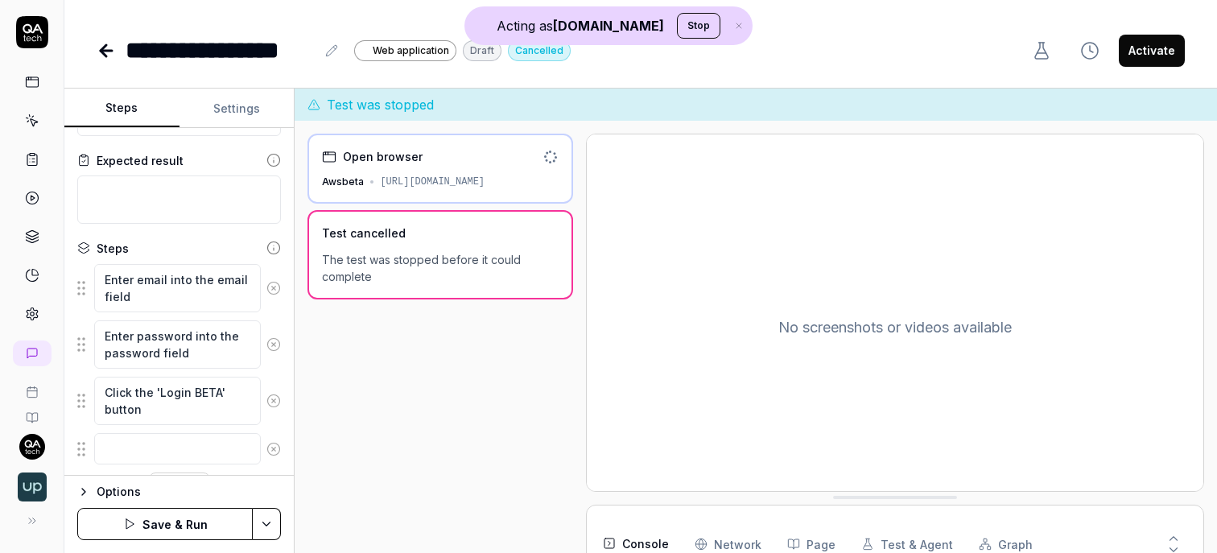
scroll to position [117, 0]
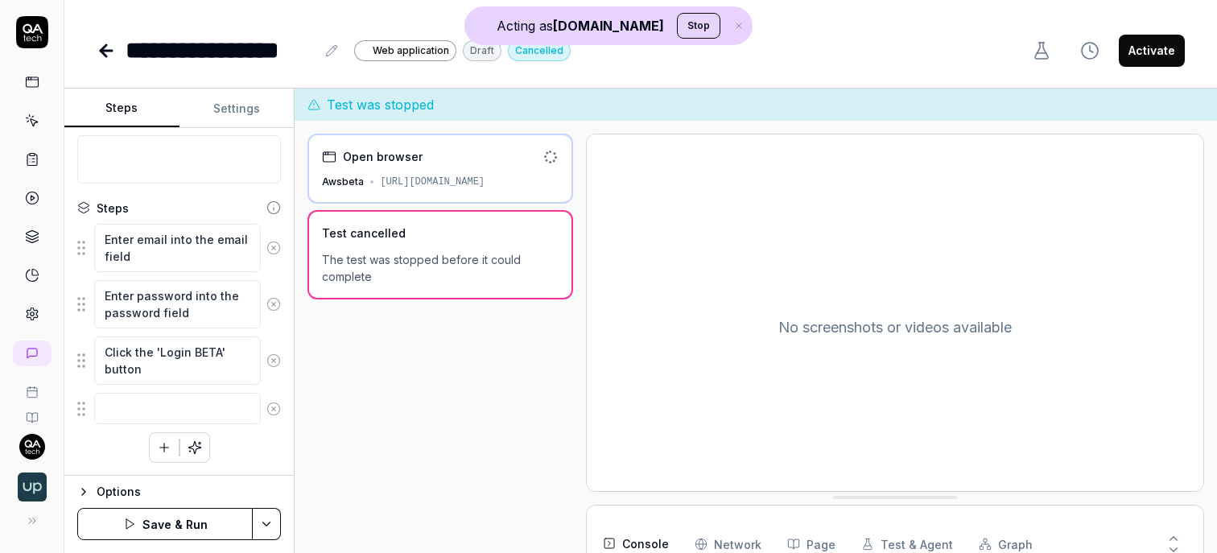
click at [161, 447] on icon "button" at bounding box center [164, 447] width 14 height 14
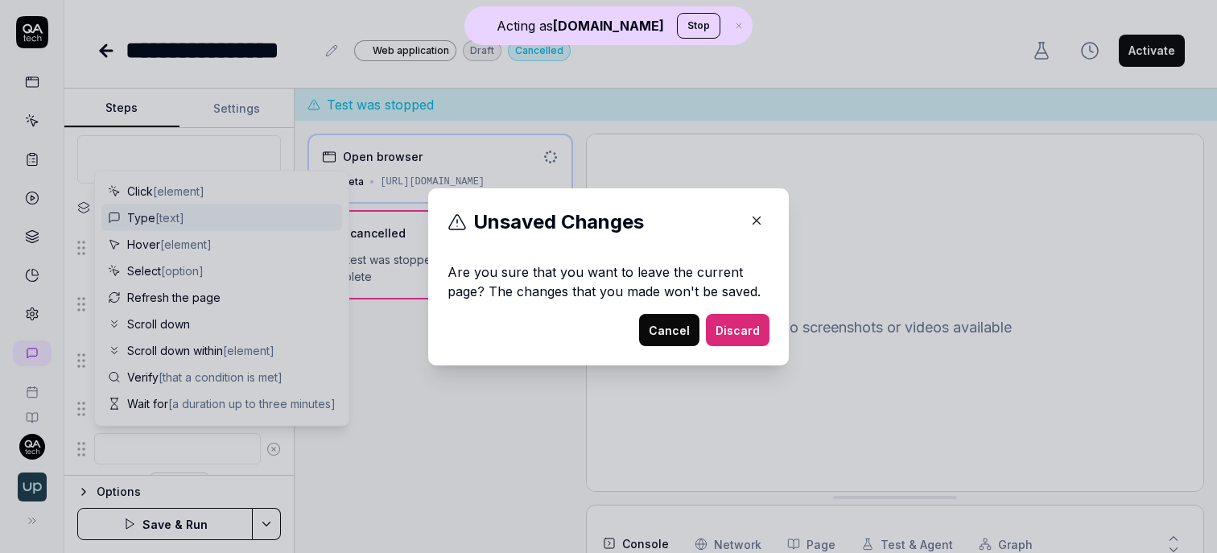
type textarea "*"
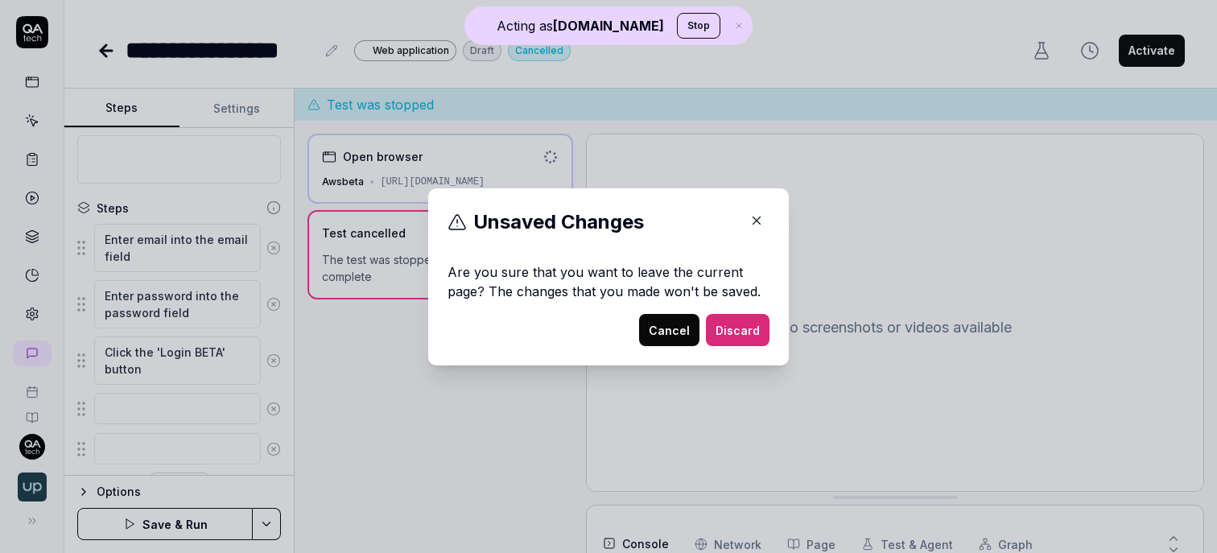
click at [753, 217] on icon "button" at bounding box center [756, 220] width 14 height 14
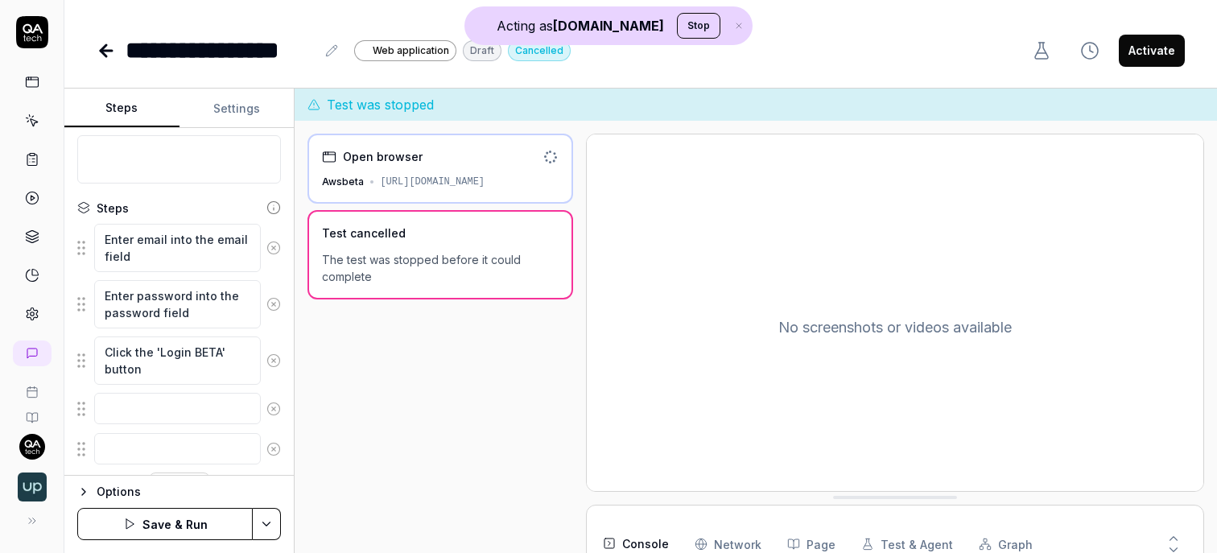
click at [39, 109] on link at bounding box center [32, 120] width 29 height 29
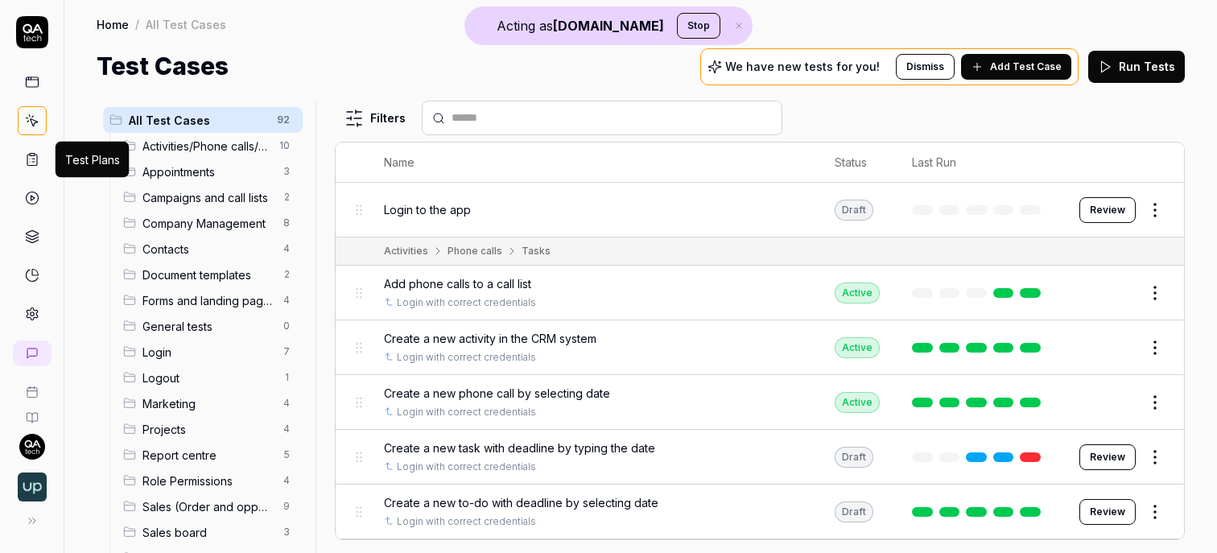
click at [35, 155] on icon at bounding box center [32, 160] width 10 height 11
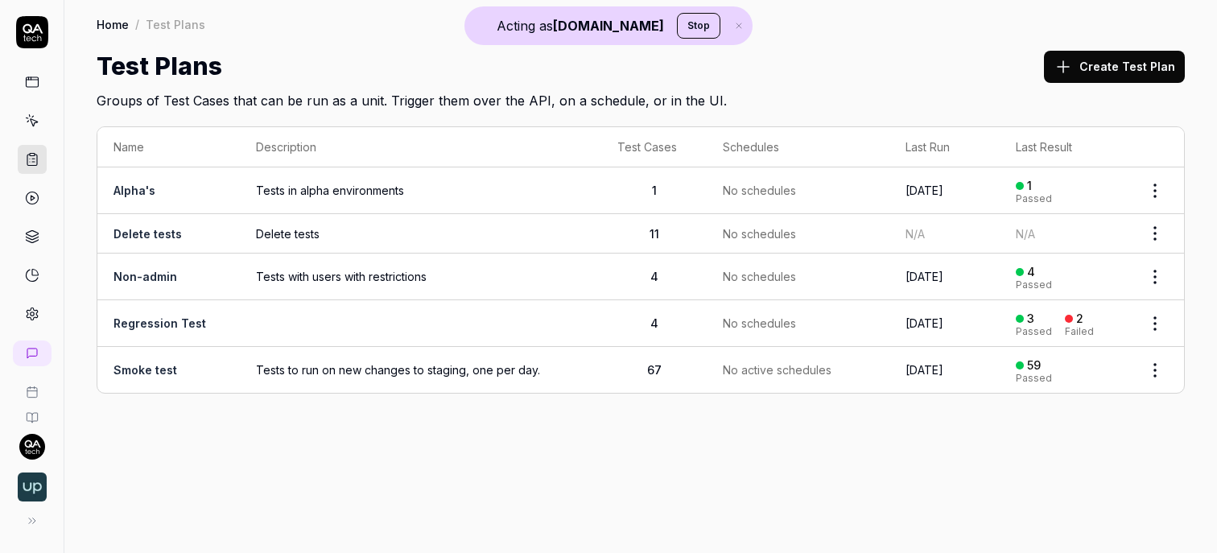
click at [207, 360] on td "Smoke test" at bounding box center [168, 370] width 142 height 46
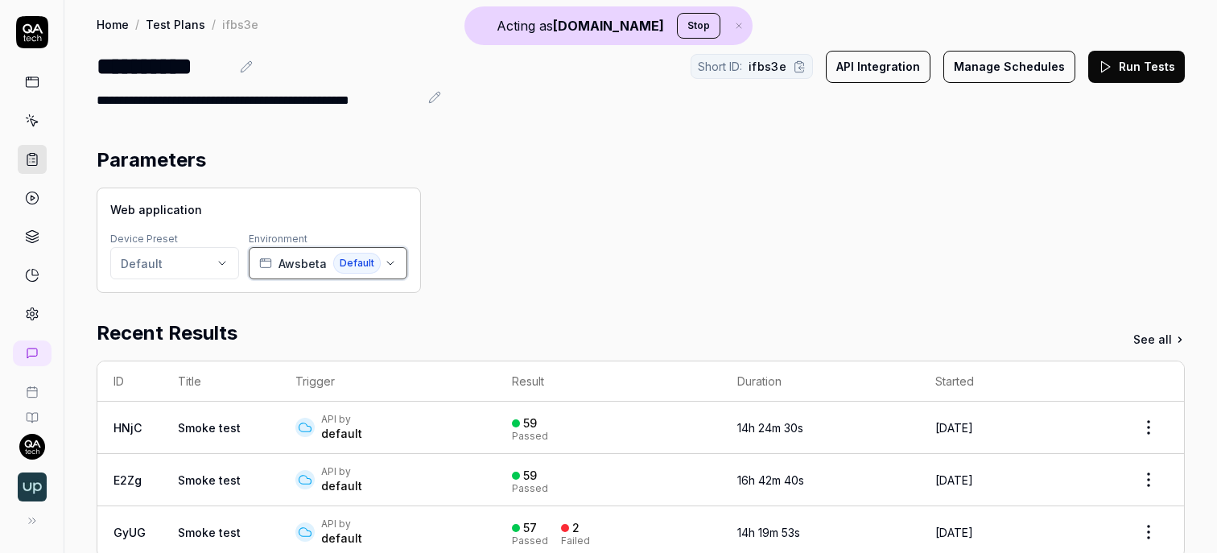
click at [279, 261] on span "Awsbeta" at bounding box center [303, 263] width 48 height 17
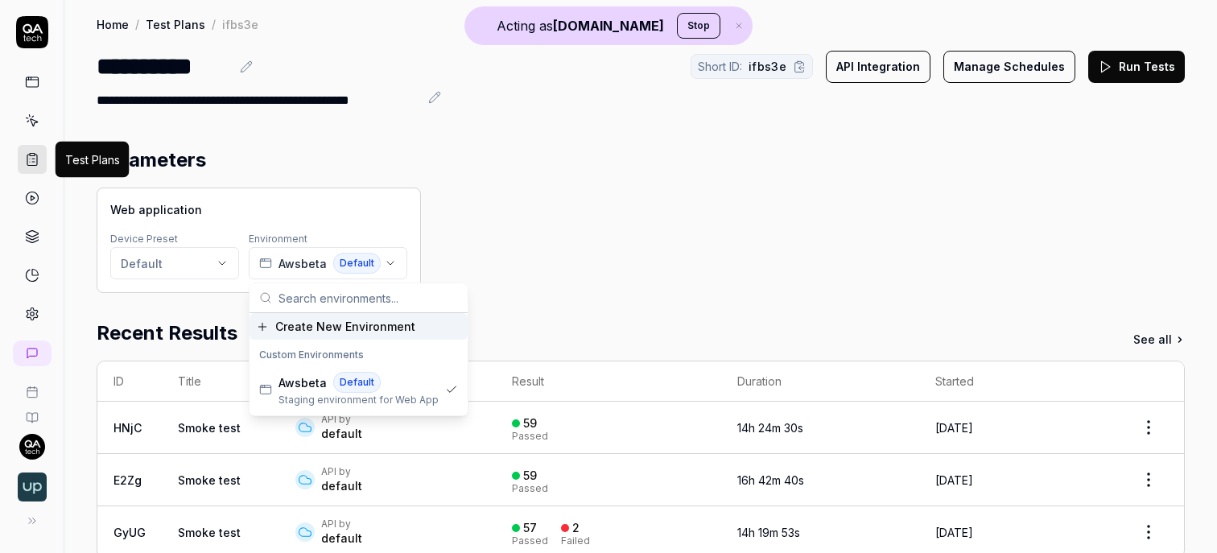
click at [33, 157] on icon at bounding box center [32, 159] width 14 height 14
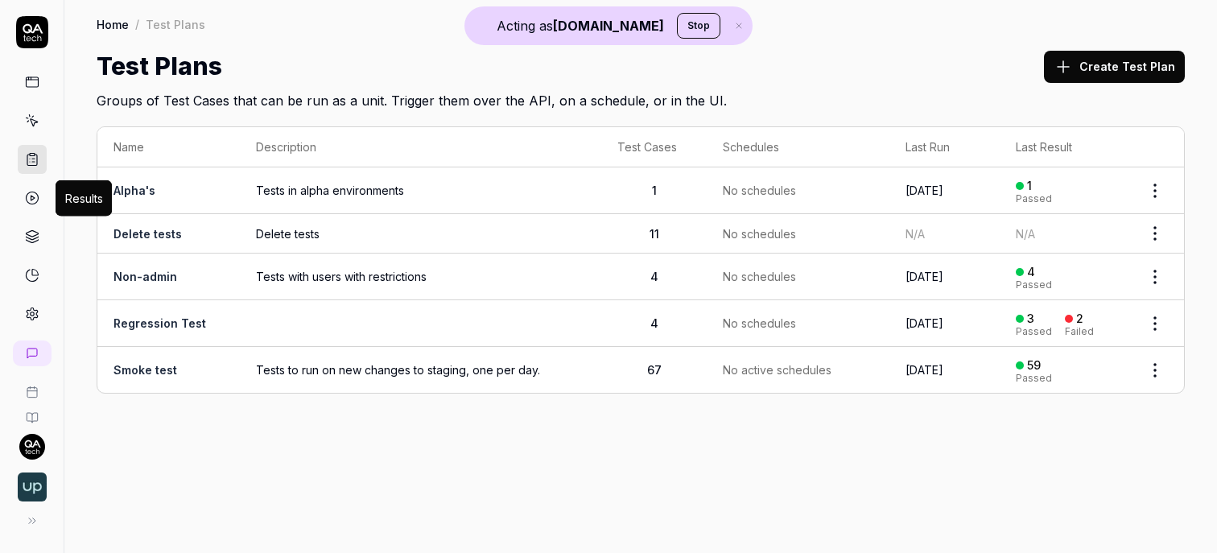
click at [34, 199] on icon at bounding box center [32, 198] width 14 height 14
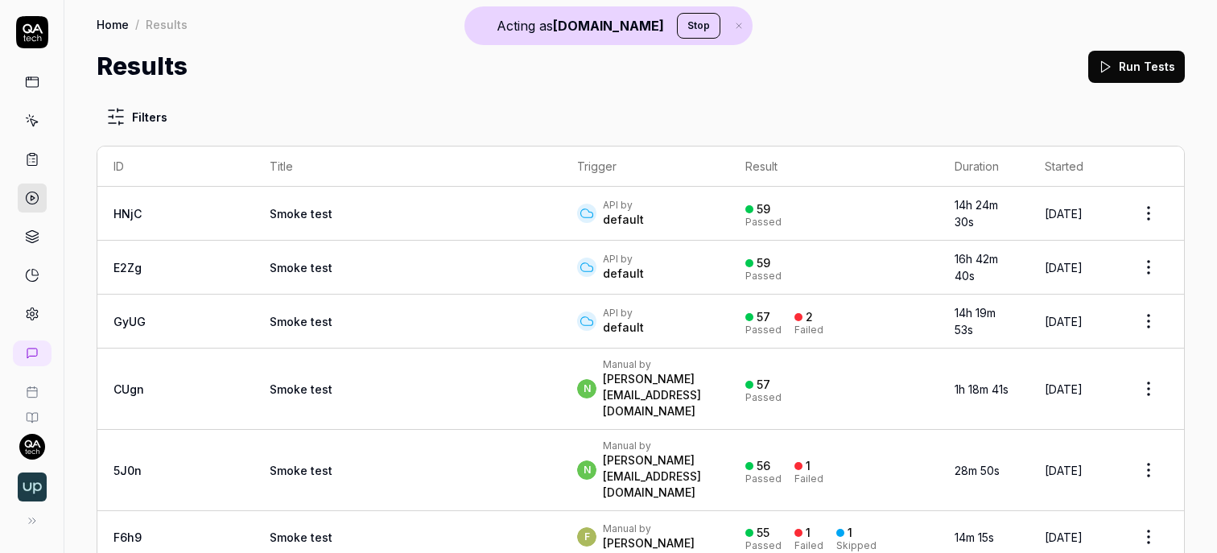
click at [357, 211] on td "Smoke test" at bounding box center [408, 214] width 308 height 54
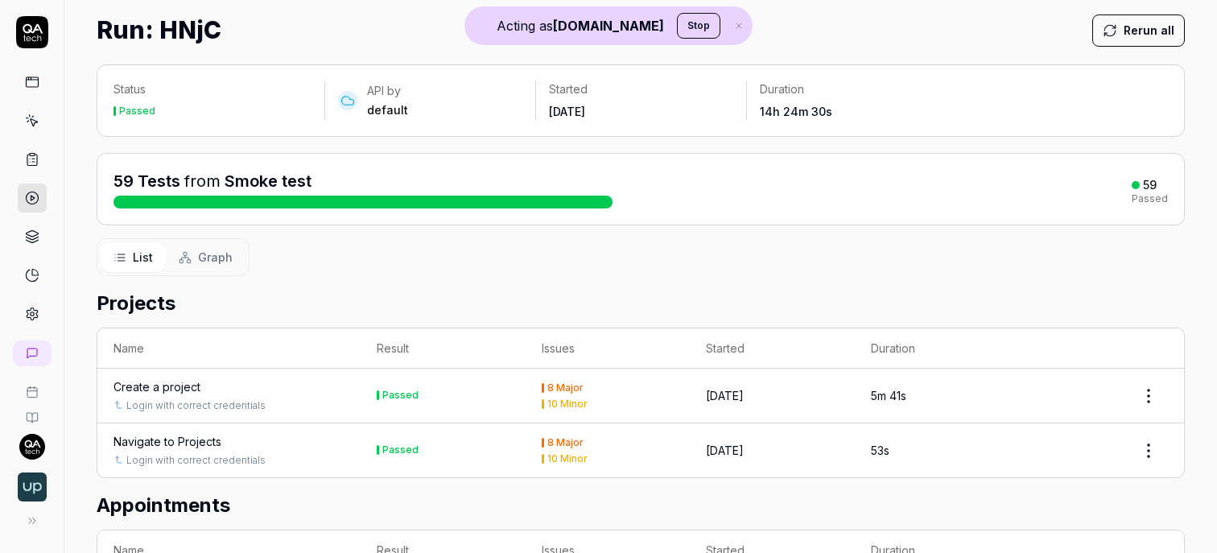
click at [236, 269] on button "Graph" at bounding box center [206, 257] width 80 height 30
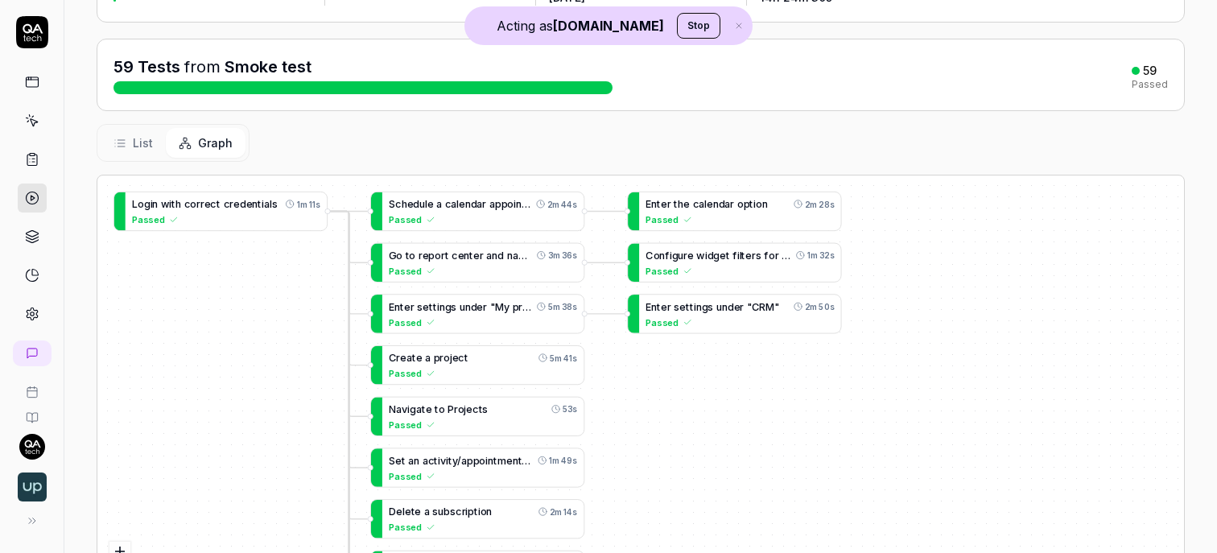
scroll to position [157, 0]
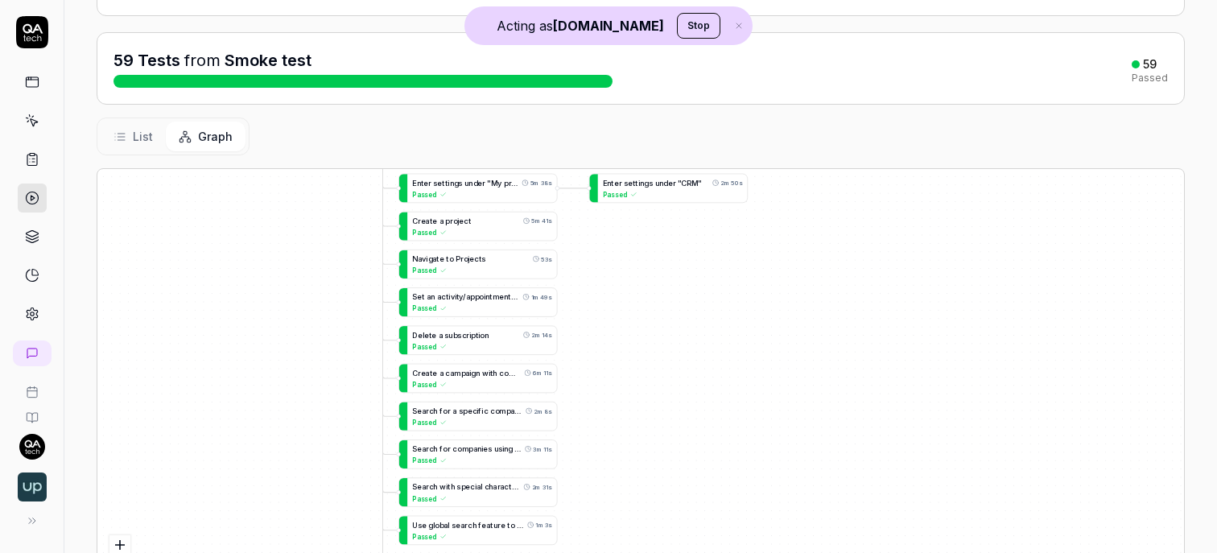
drag, startPoint x: 668, startPoint y: 464, endPoint x: 680, endPoint y: 307, distance: 158.2
click at [680, 307] on div "C r e a t e a p r o j e c t 5m 41s Passed L o g i n w i t h c o r r e c t c r e…" at bounding box center [640, 389] width 1087 height 441
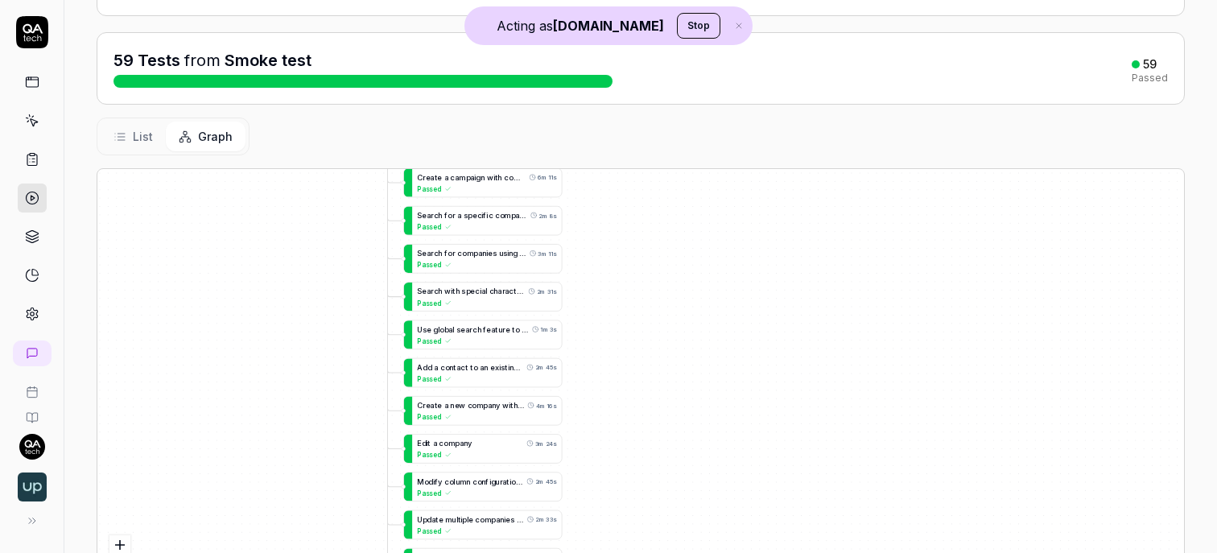
drag, startPoint x: 681, startPoint y: 469, endPoint x: 681, endPoint y: 306, distance: 163.4
click at [681, 306] on div "C r e a t e a p r o j e c t 5m 41s Passed L o g i n w i t h c o r r e c t c r e…" at bounding box center [640, 389] width 1087 height 441
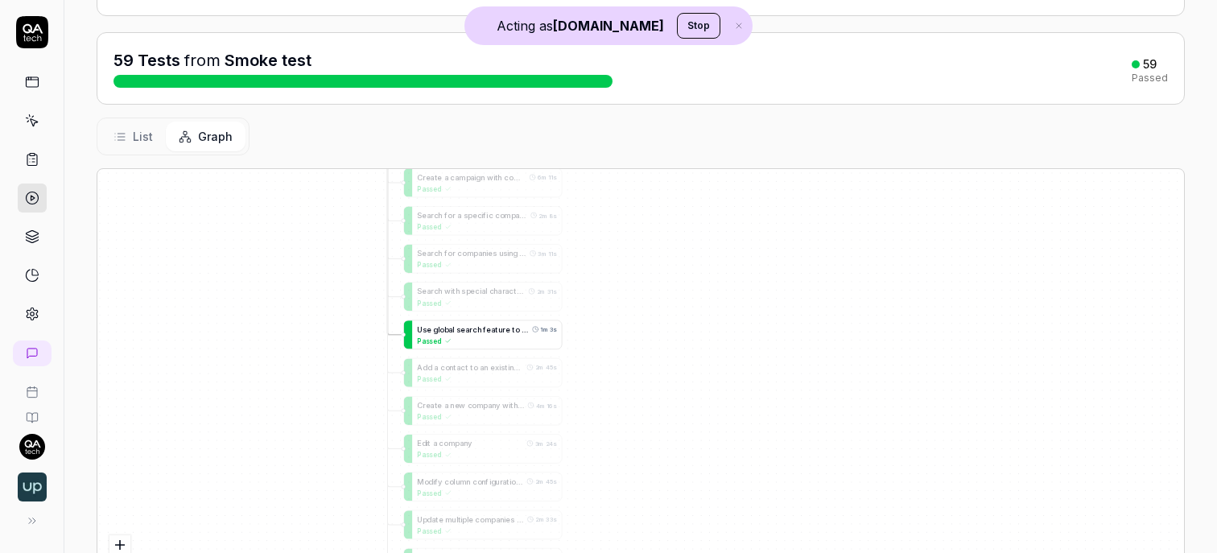
click at [535, 336] on div "Passed" at bounding box center [486, 341] width 139 height 10
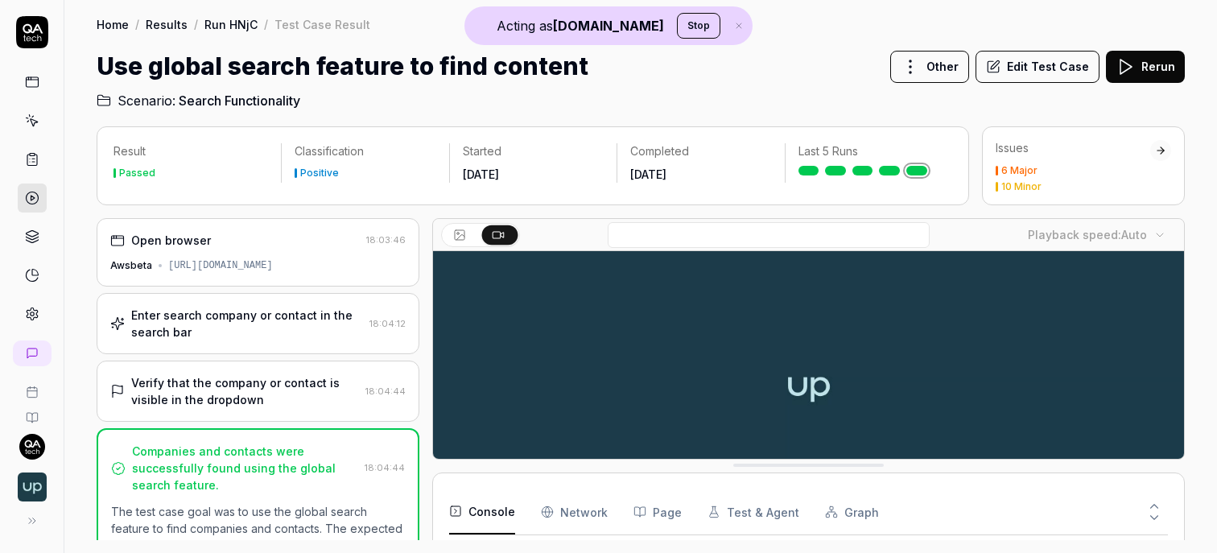
click at [266, 261] on div "[URL][DOMAIN_NAME]" at bounding box center [220, 265] width 105 height 14
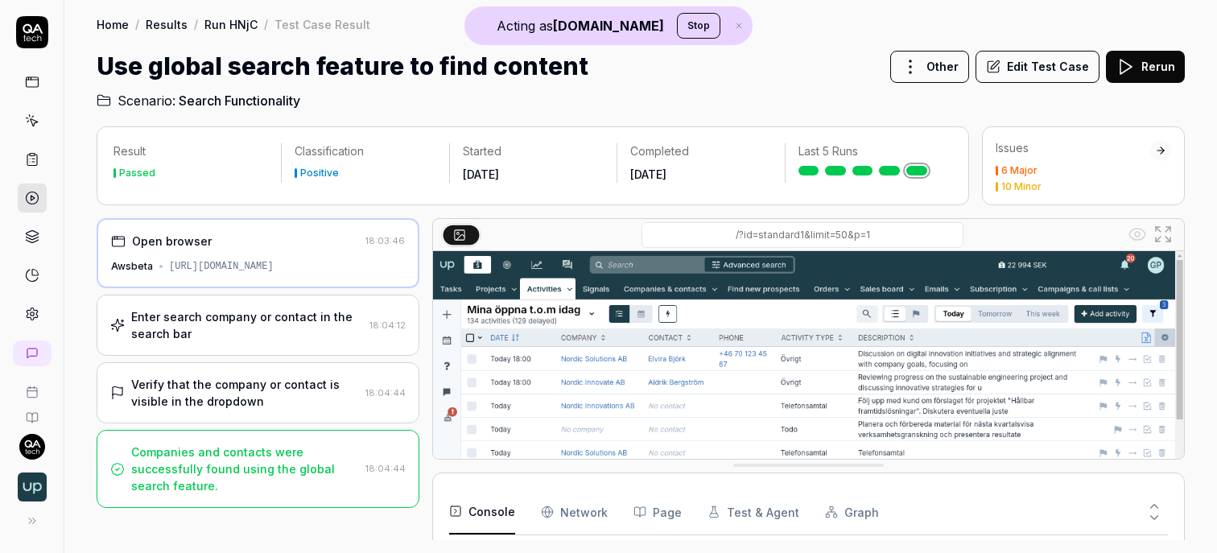
click at [248, 329] on div "Enter search company or contact in the search bar" at bounding box center [247, 325] width 232 height 34
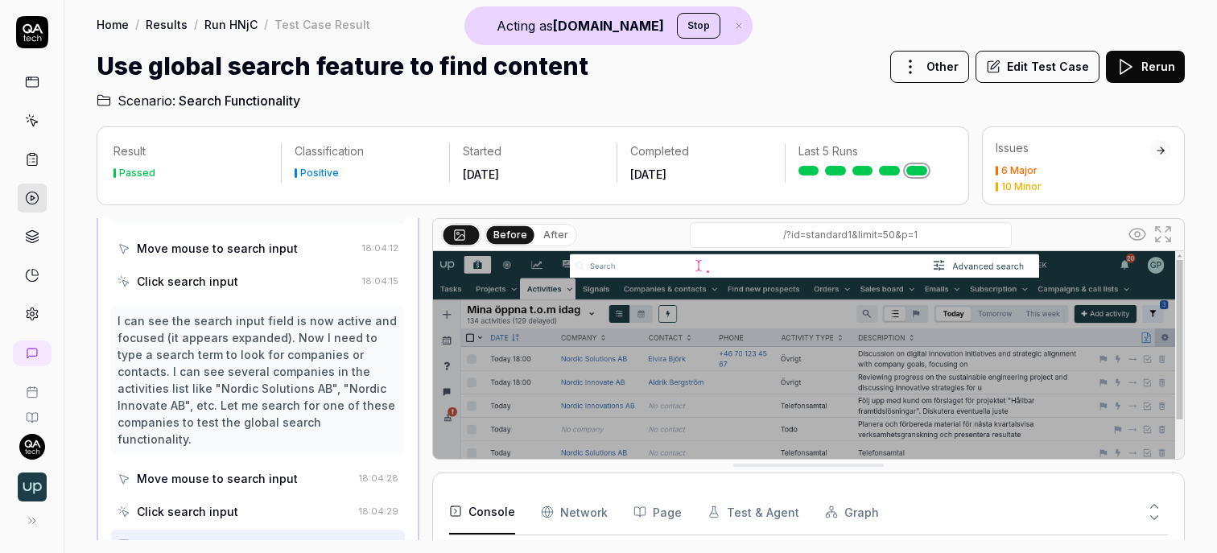
scroll to position [444, 0]
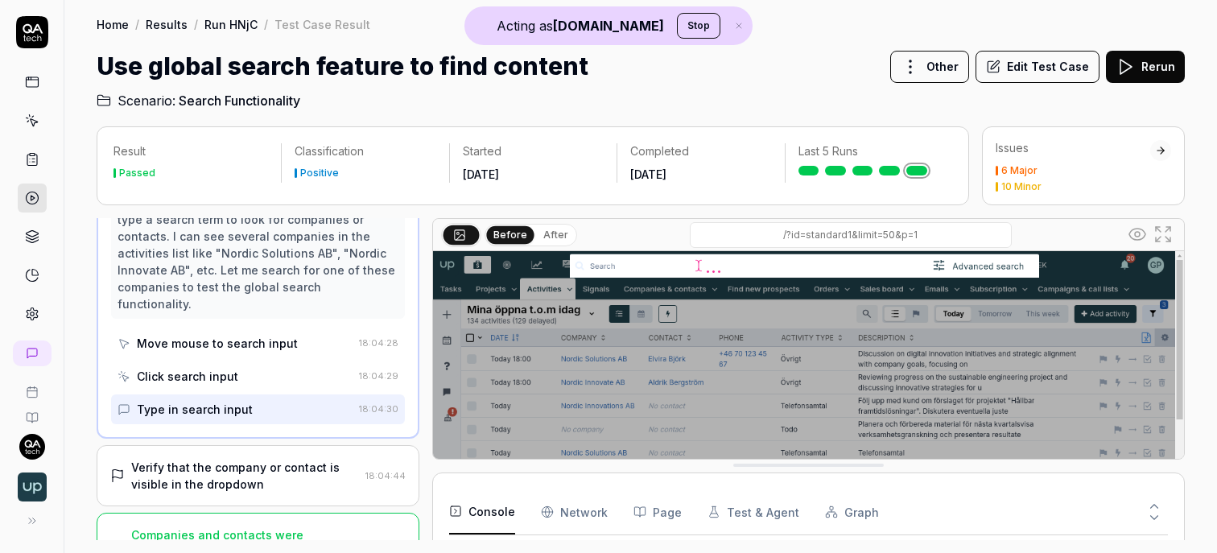
click at [248, 459] on div "Verify that the company or contact is visible in the dropdown" at bounding box center [245, 476] width 228 height 34
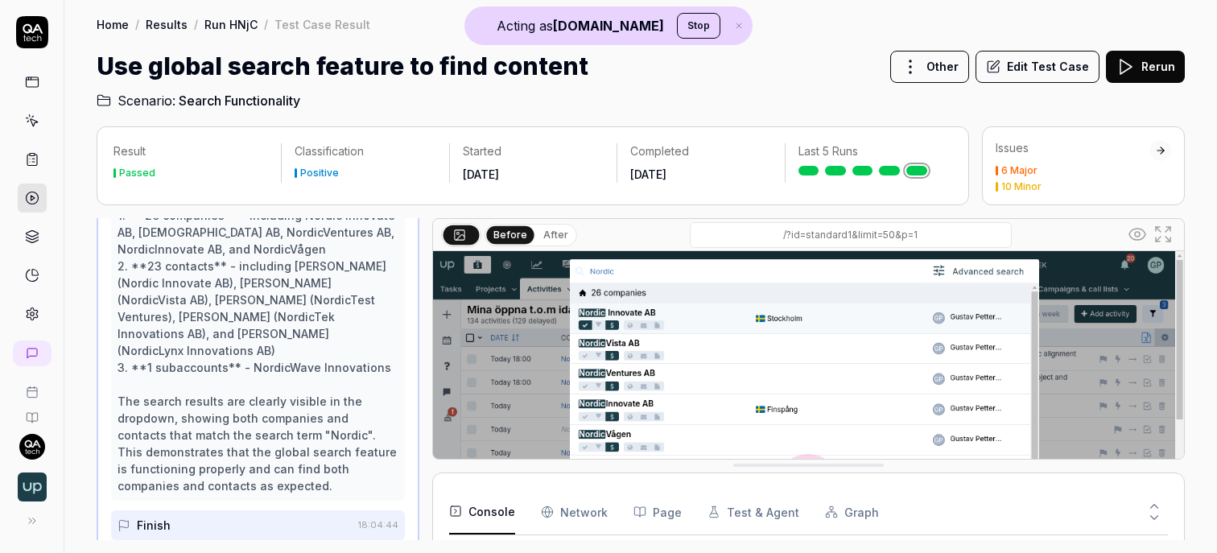
scroll to position [300, 0]
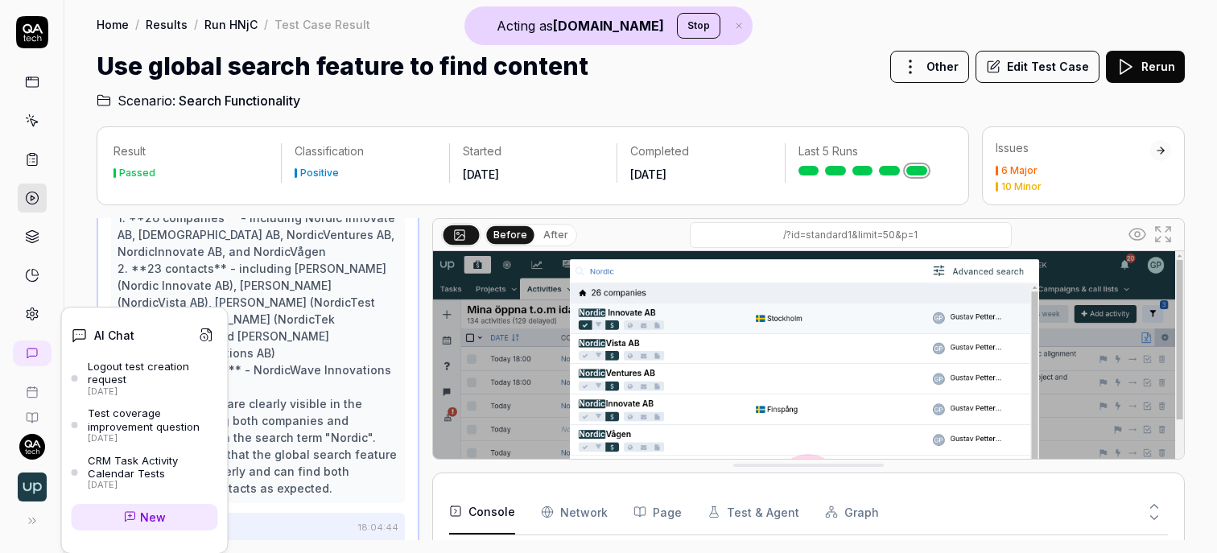
click at [35, 353] on icon at bounding box center [32, 353] width 13 height 13
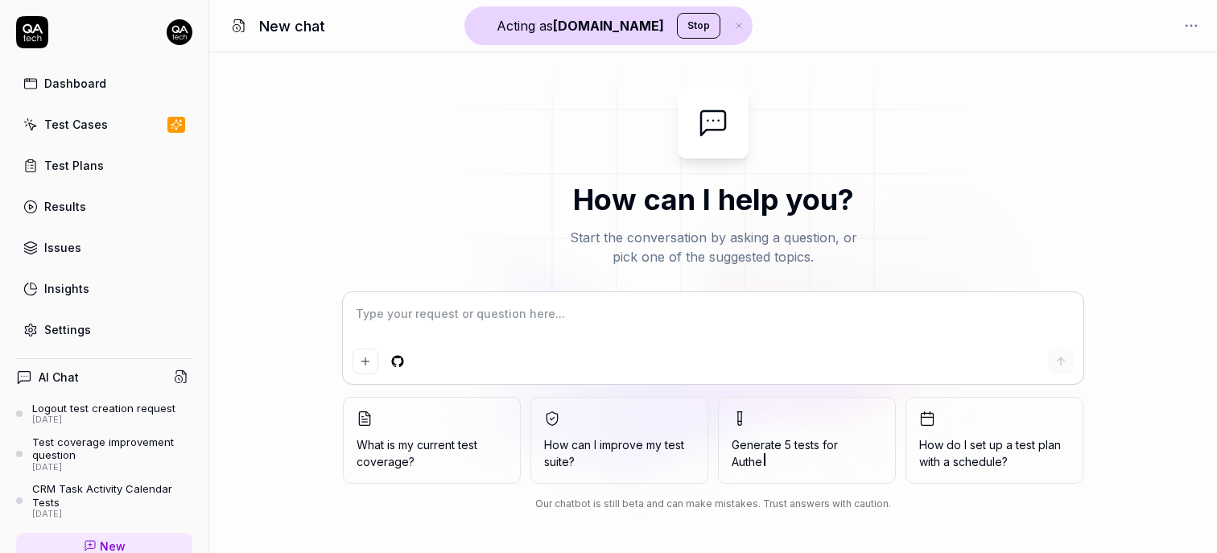
click at [394, 313] on textarea at bounding box center [713, 322] width 721 height 40
click at [85, 89] on div "Dashboard" at bounding box center [75, 83] width 62 height 17
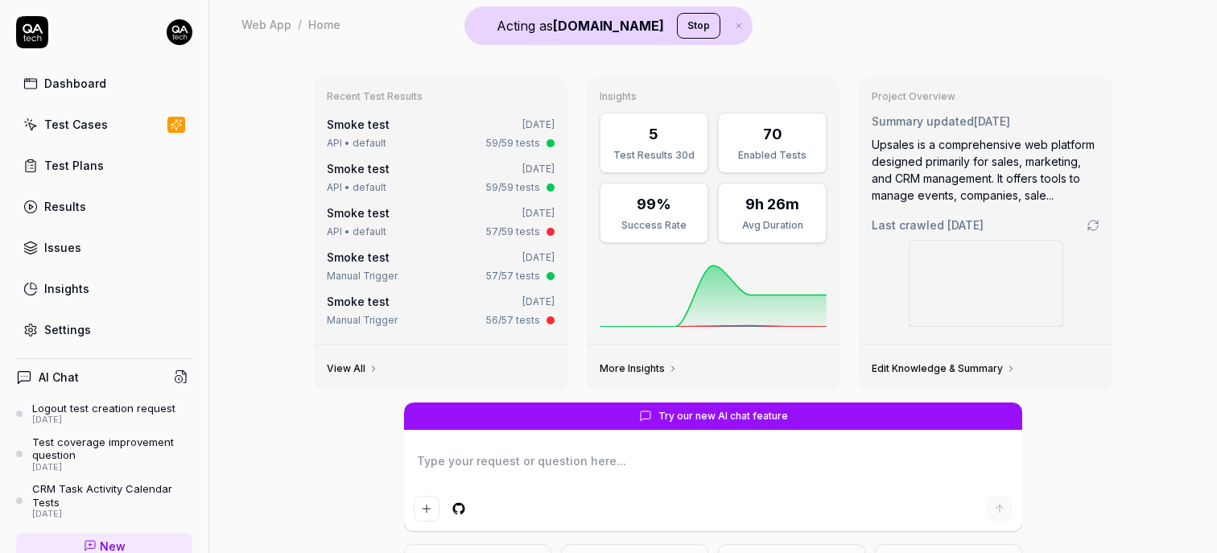
scroll to position [26, 0]
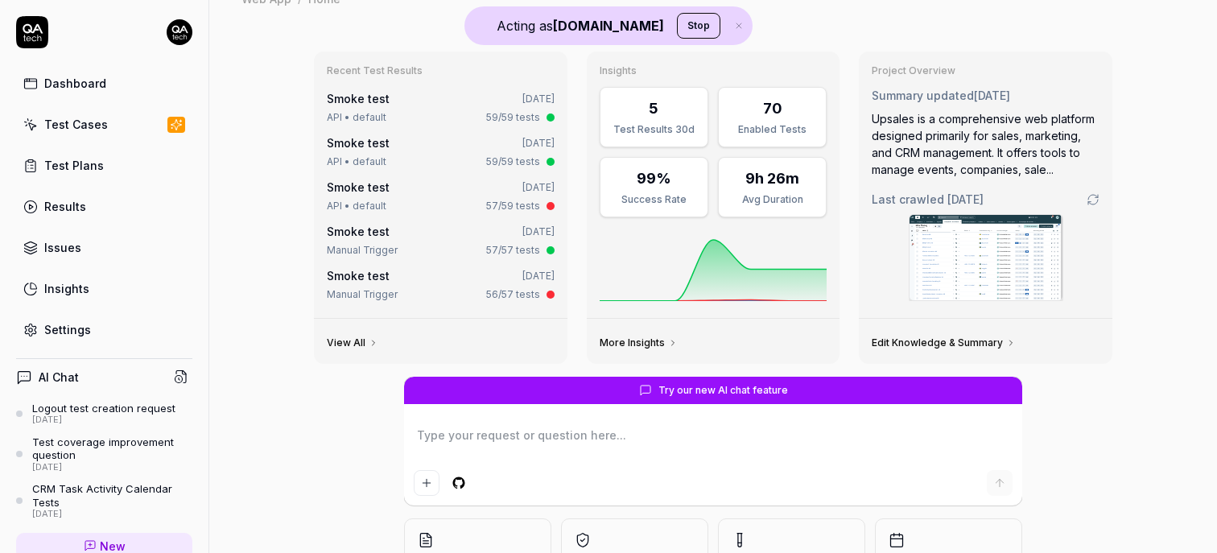
type textarea "*"
click at [80, 200] on div "Results" at bounding box center [65, 206] width 42 height 17
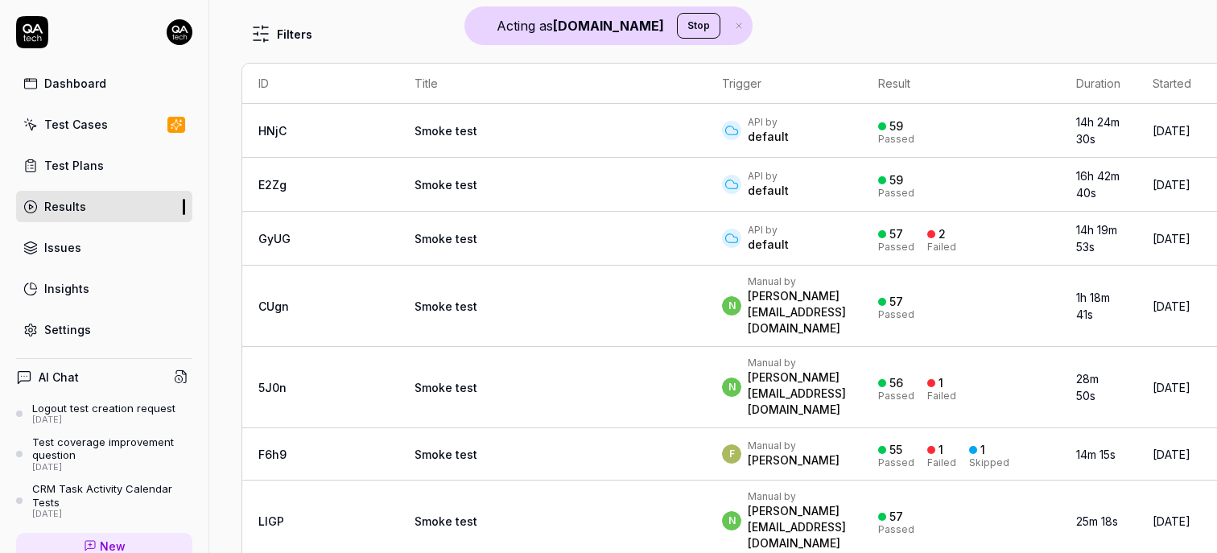
scroll to position [84, 0]
click at [466, 305] on td "Smoke test" at bounding box center [552, 305] width 308 height 81
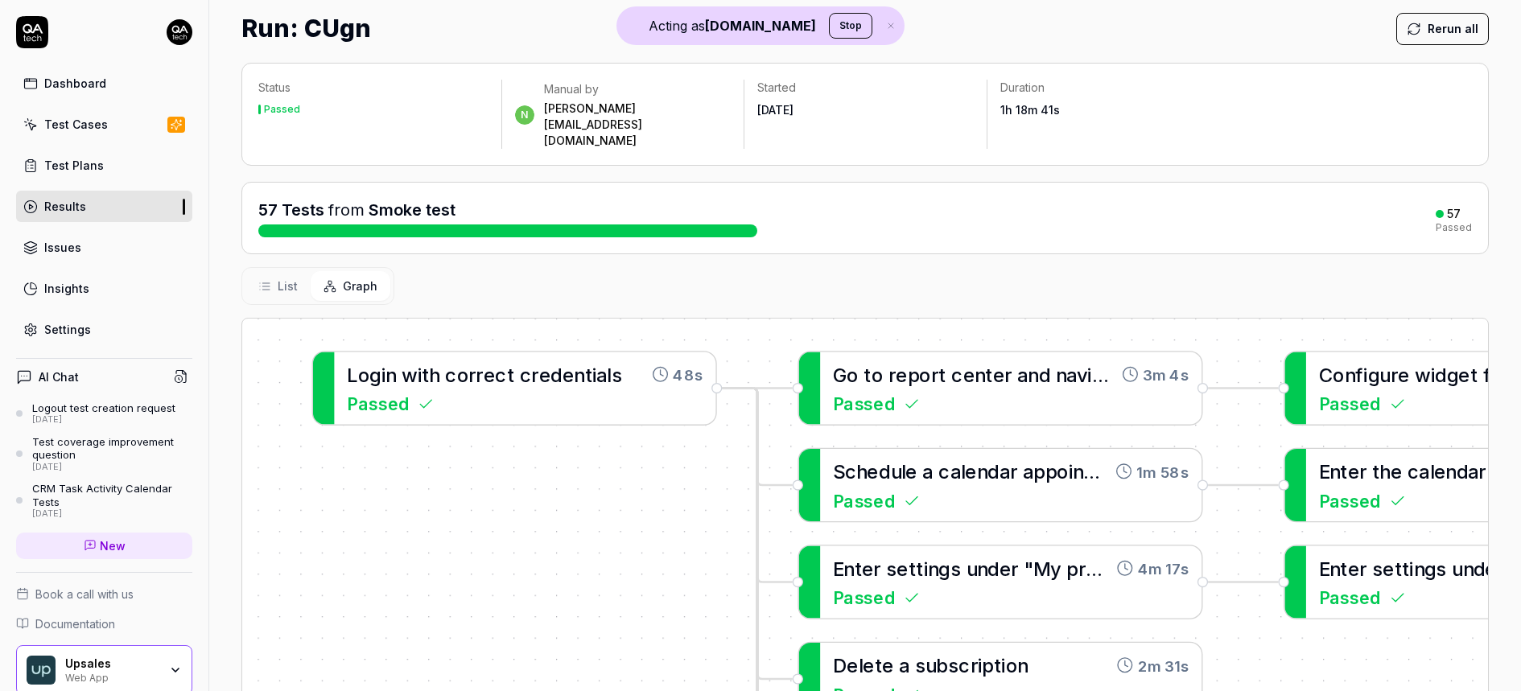
scroll to position [36, 0]
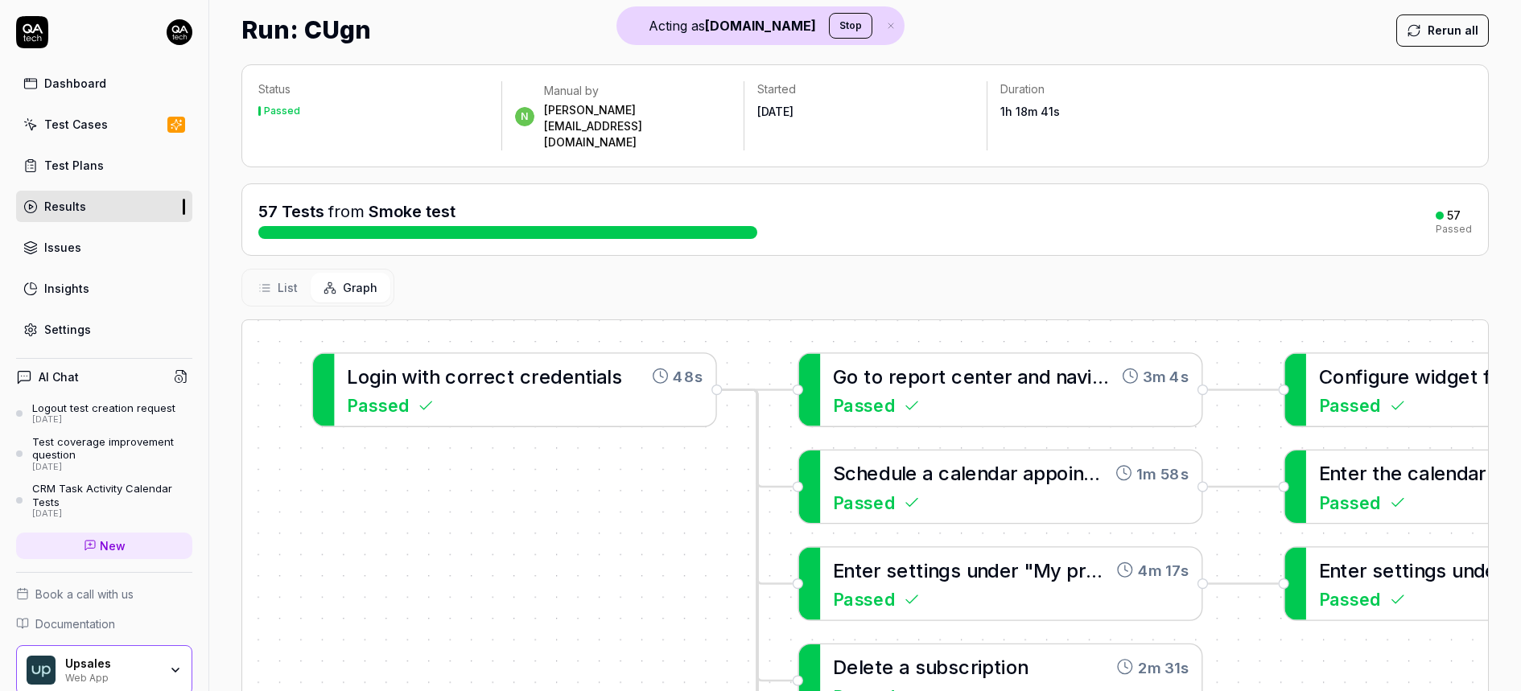
click at [111, 209] on link "Results" at bounding box center [104, 206] width 176 height 31
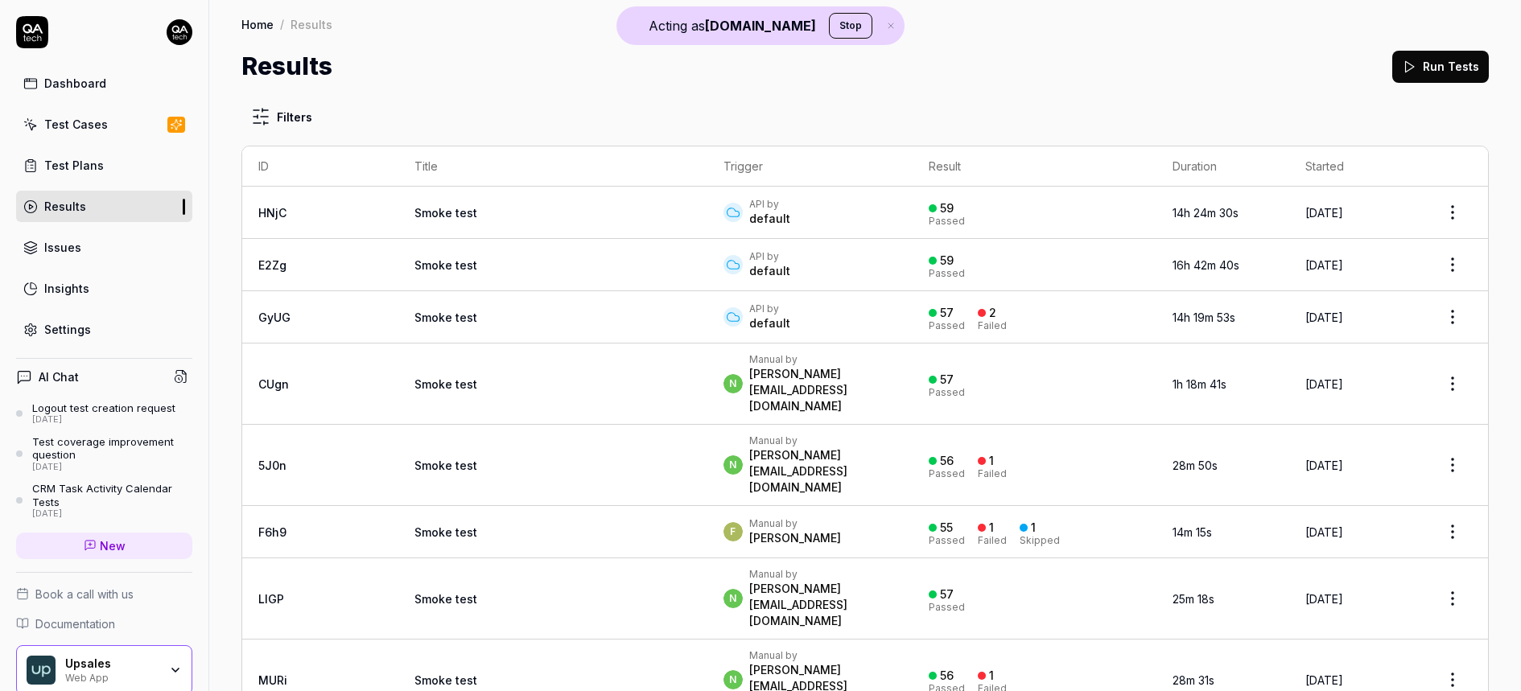
click at [37, 162] on link "Test Plans" at bounding box center [104, 165] width 176 height 31
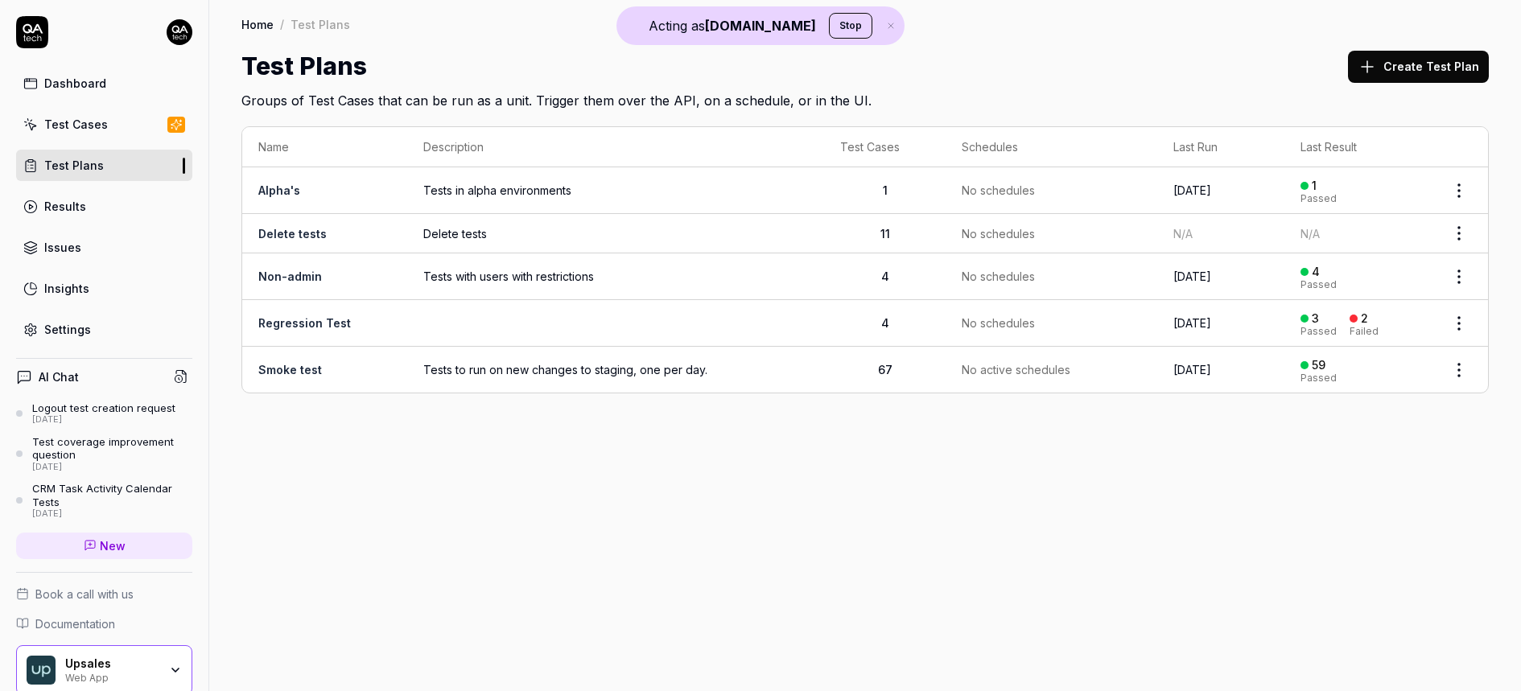
click at [91, 121] on div "Test Cases" at bounding box center [76, 124] width 64 height 17
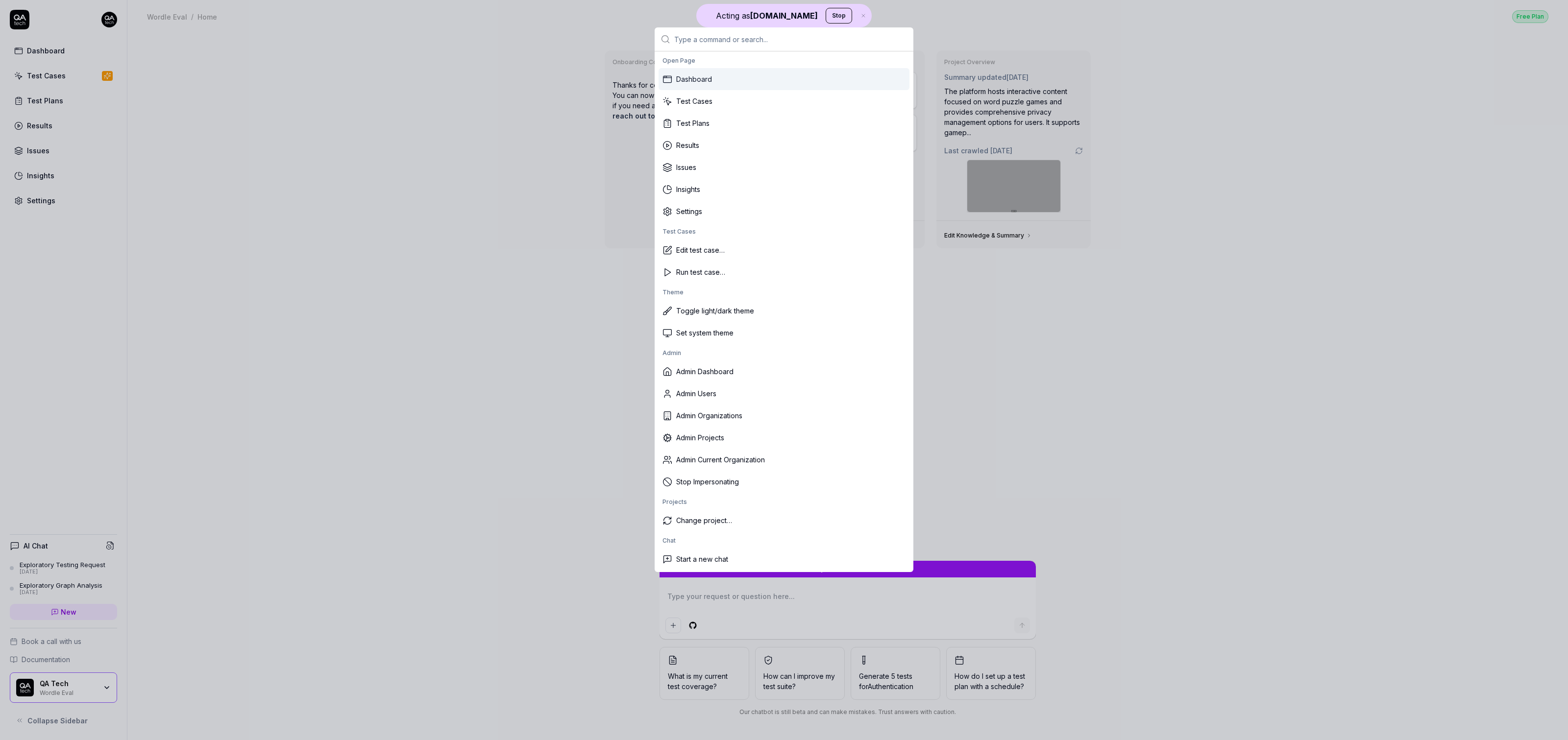
type textarea "*"
type input "m"
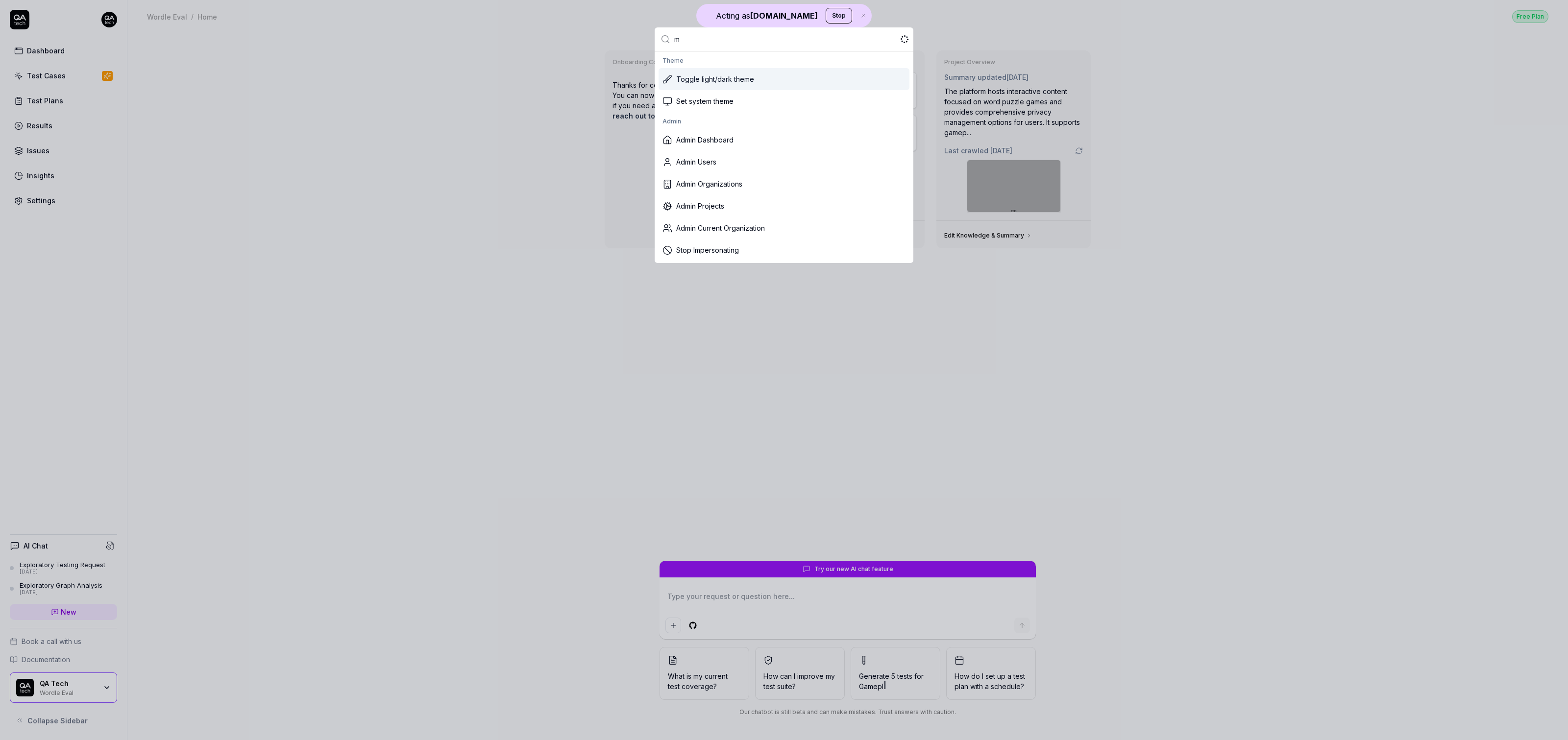
type textarea "*"
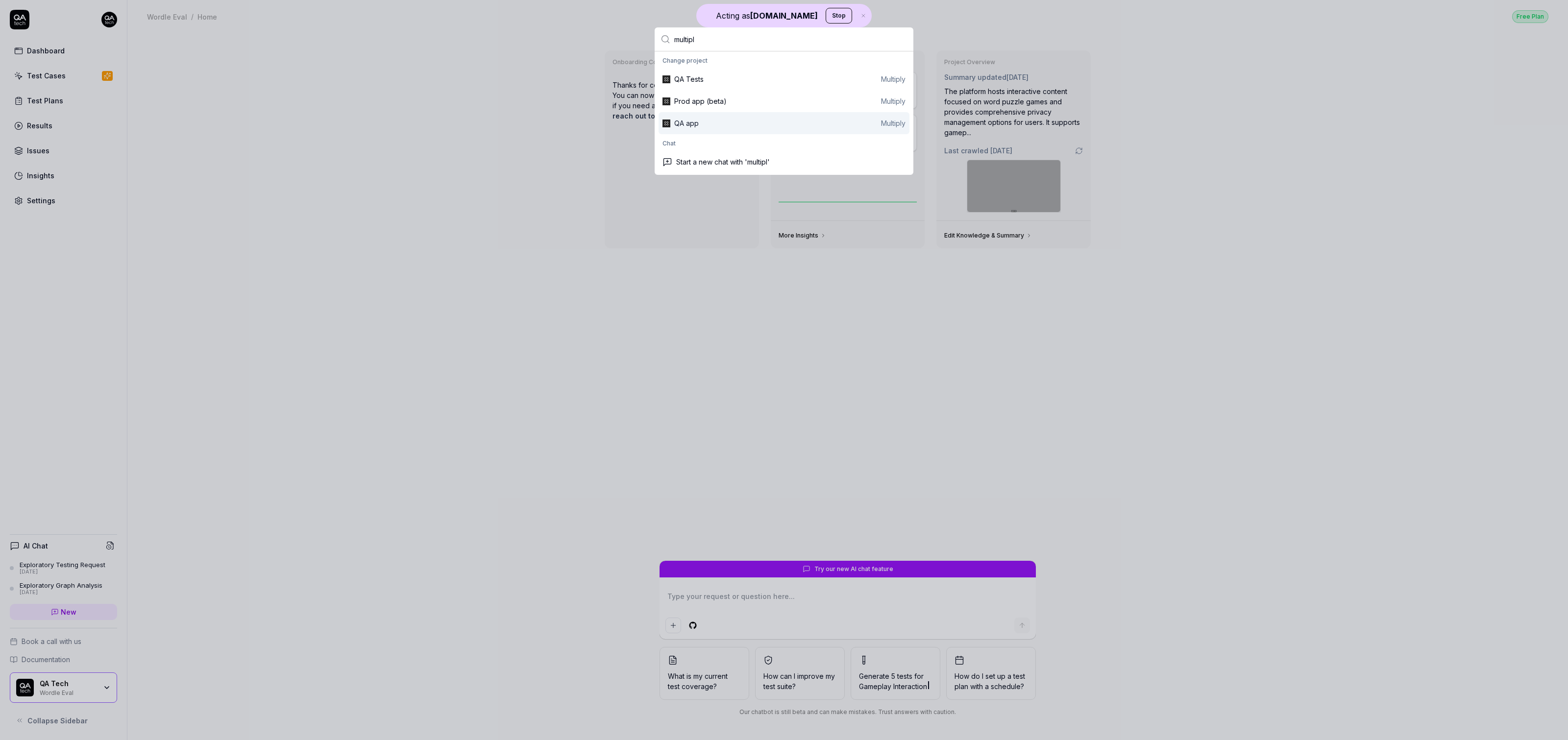
type input "multipl"
click at [726, 120] on div "QA app Multiply" at bounding box center [790, 123] width 231 height 10
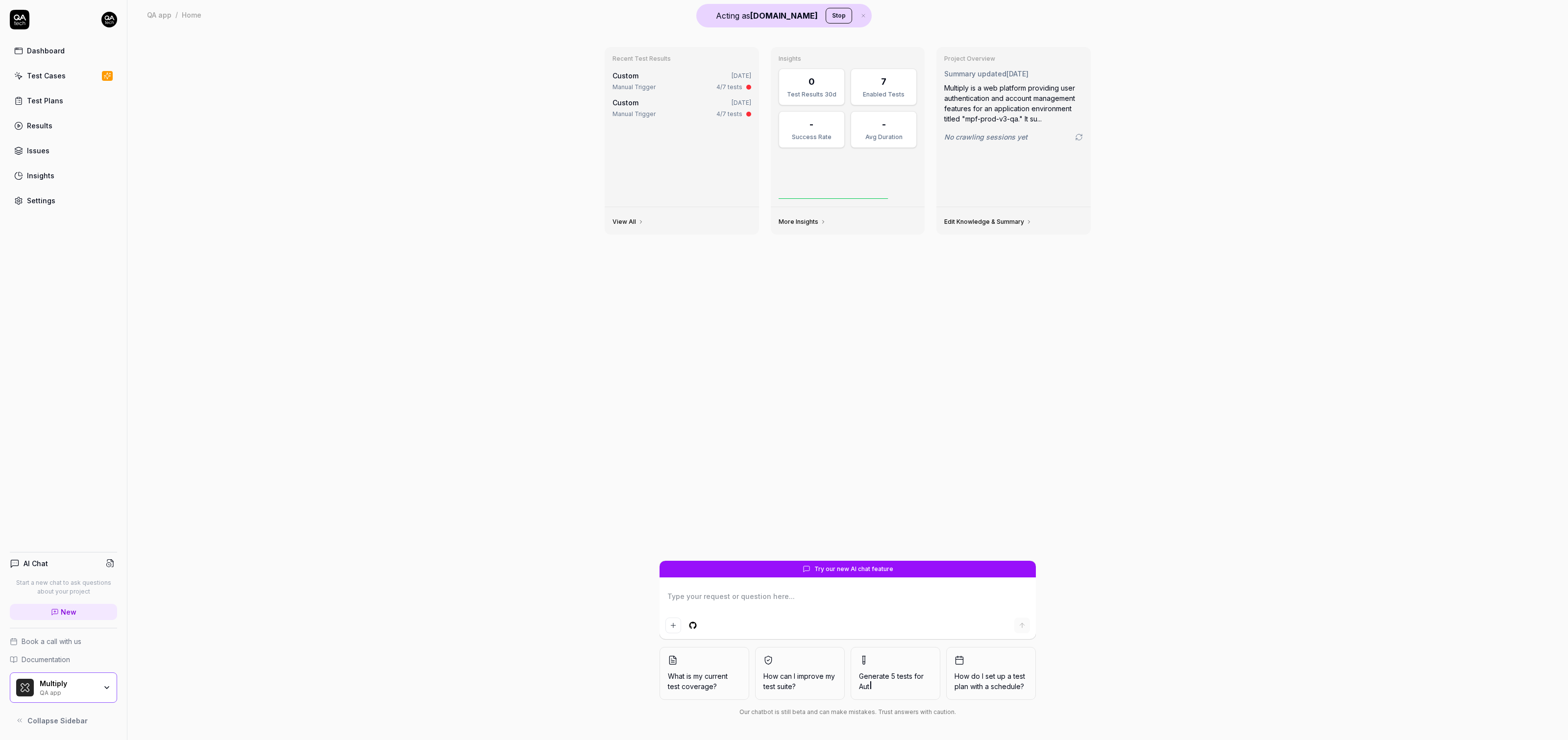
type textarea "*"
click at [67, 97] on link "Test Plans" at bounding box center [63, 100] width 107 height 19
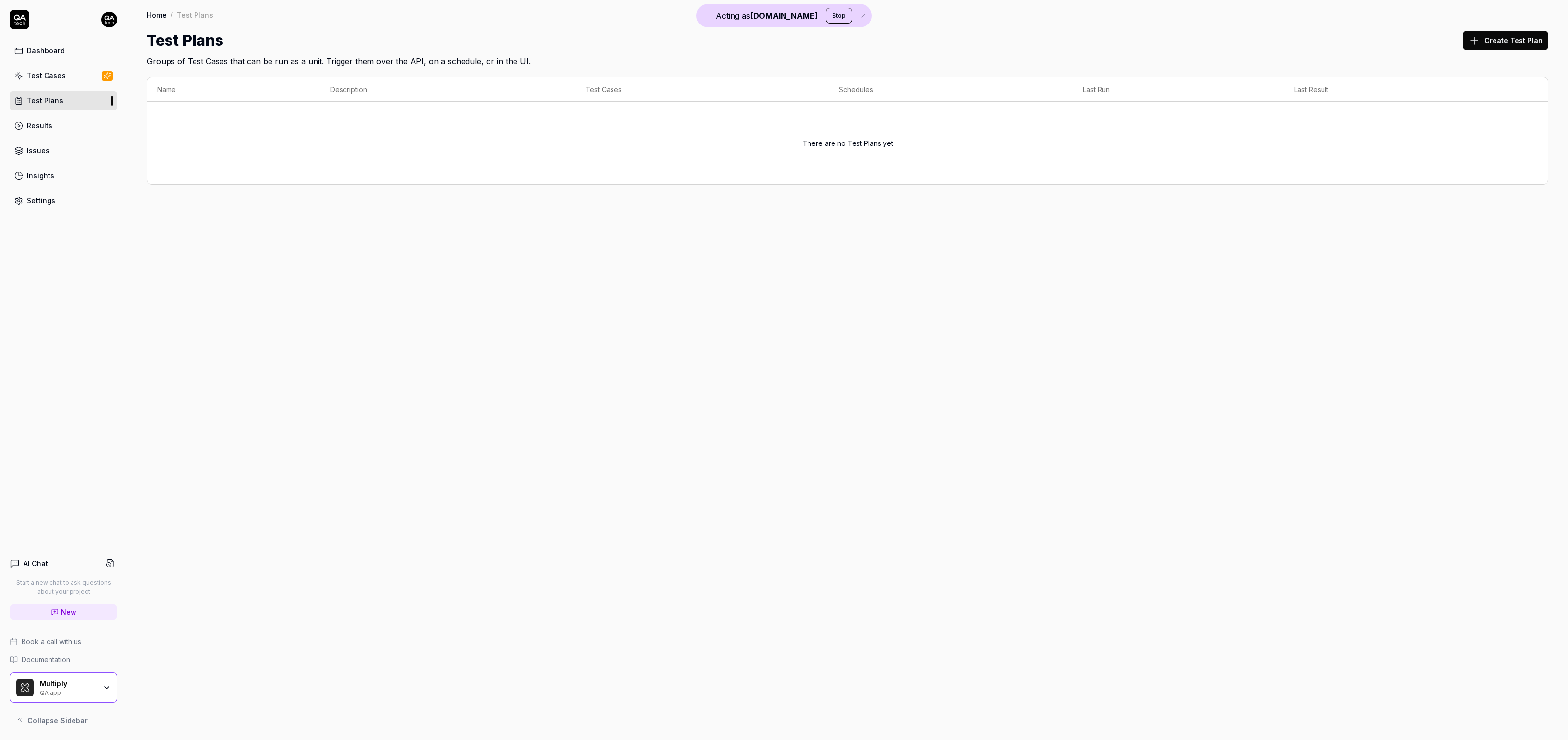
click at [64, 83] on link "Test Cases" at bounding box center [63, 75] width 107 height 19
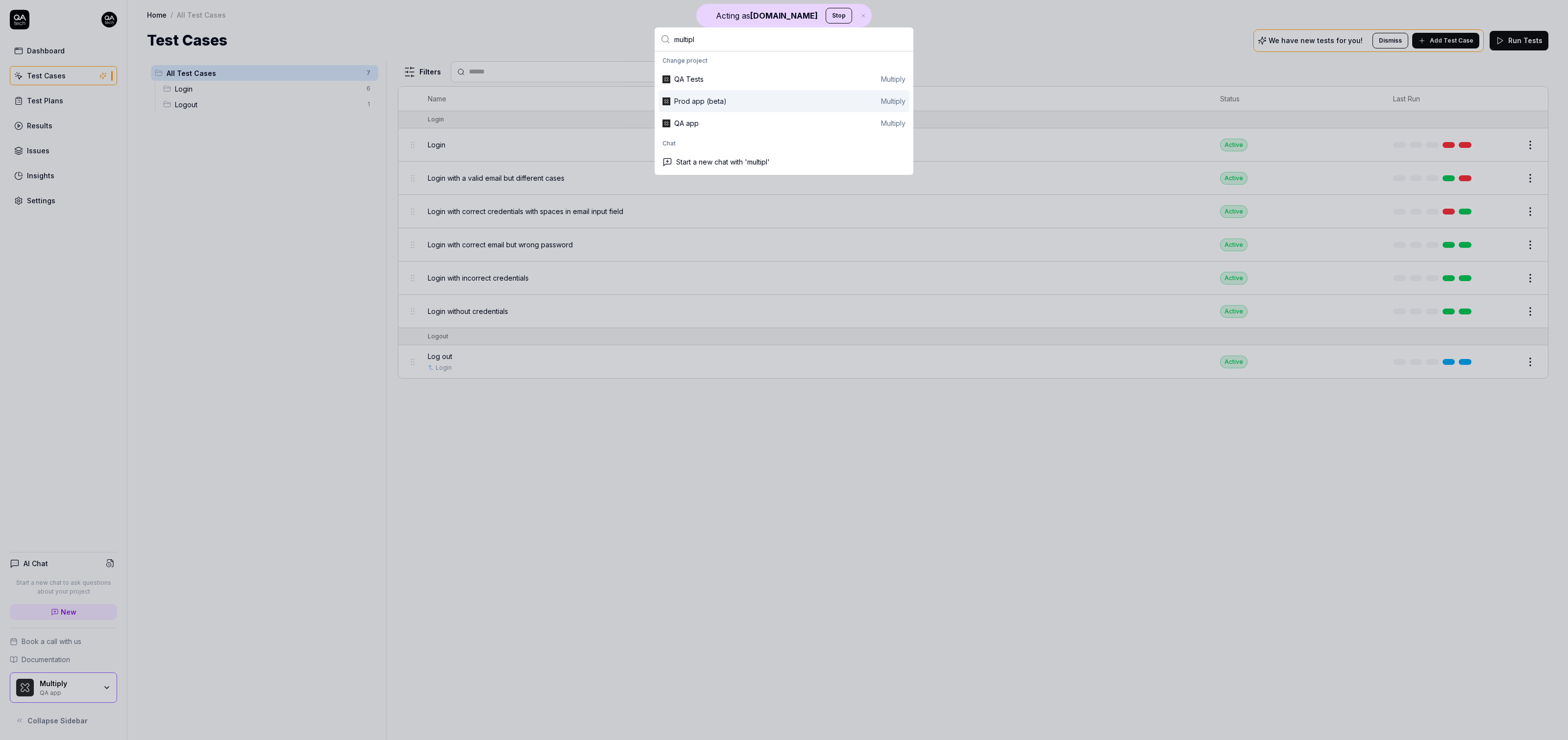
type input "multipl"
click at [718, 94] on div "Prod app (beta) Multiply" at bounding box center [784, 101] width 251 height 22
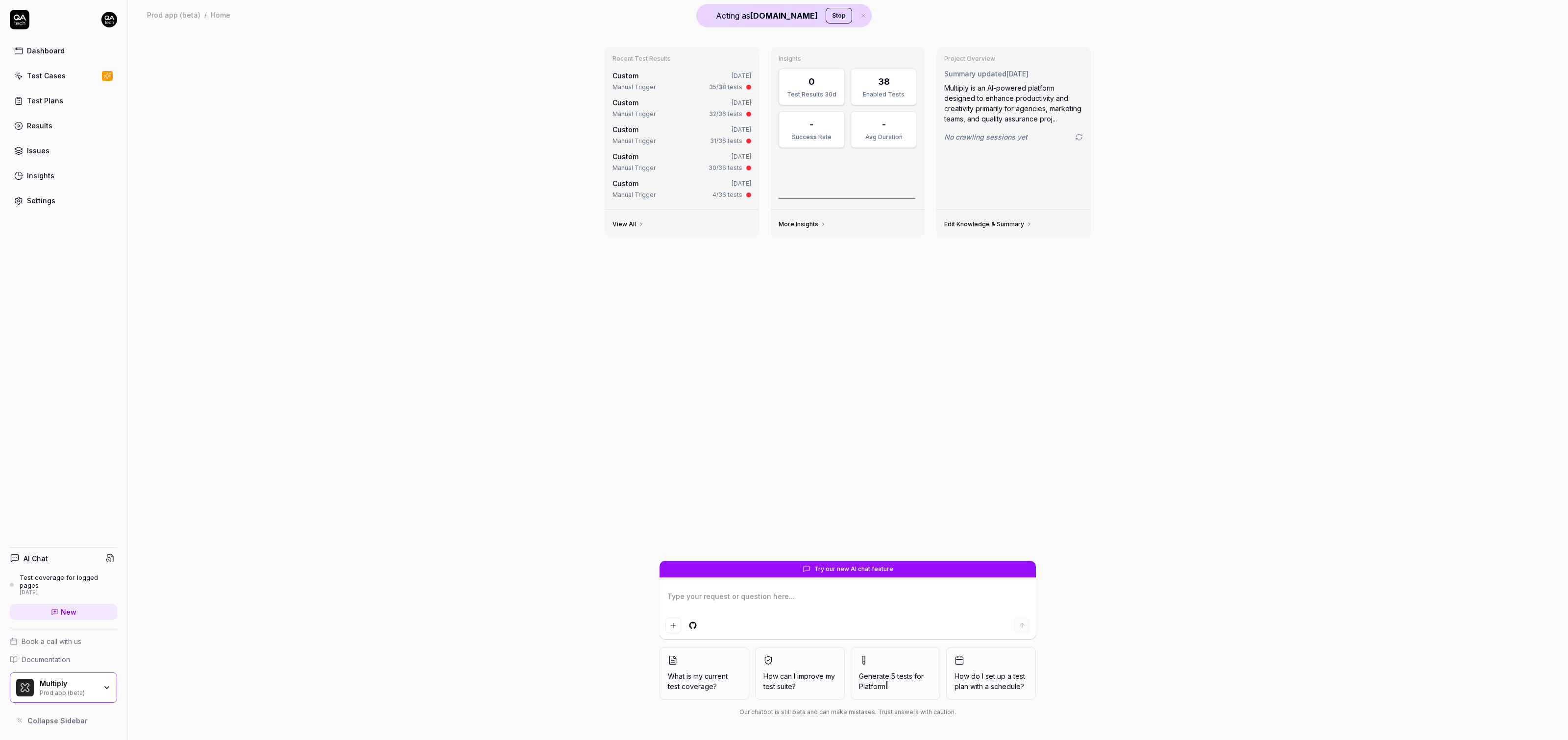
type textarea "*"
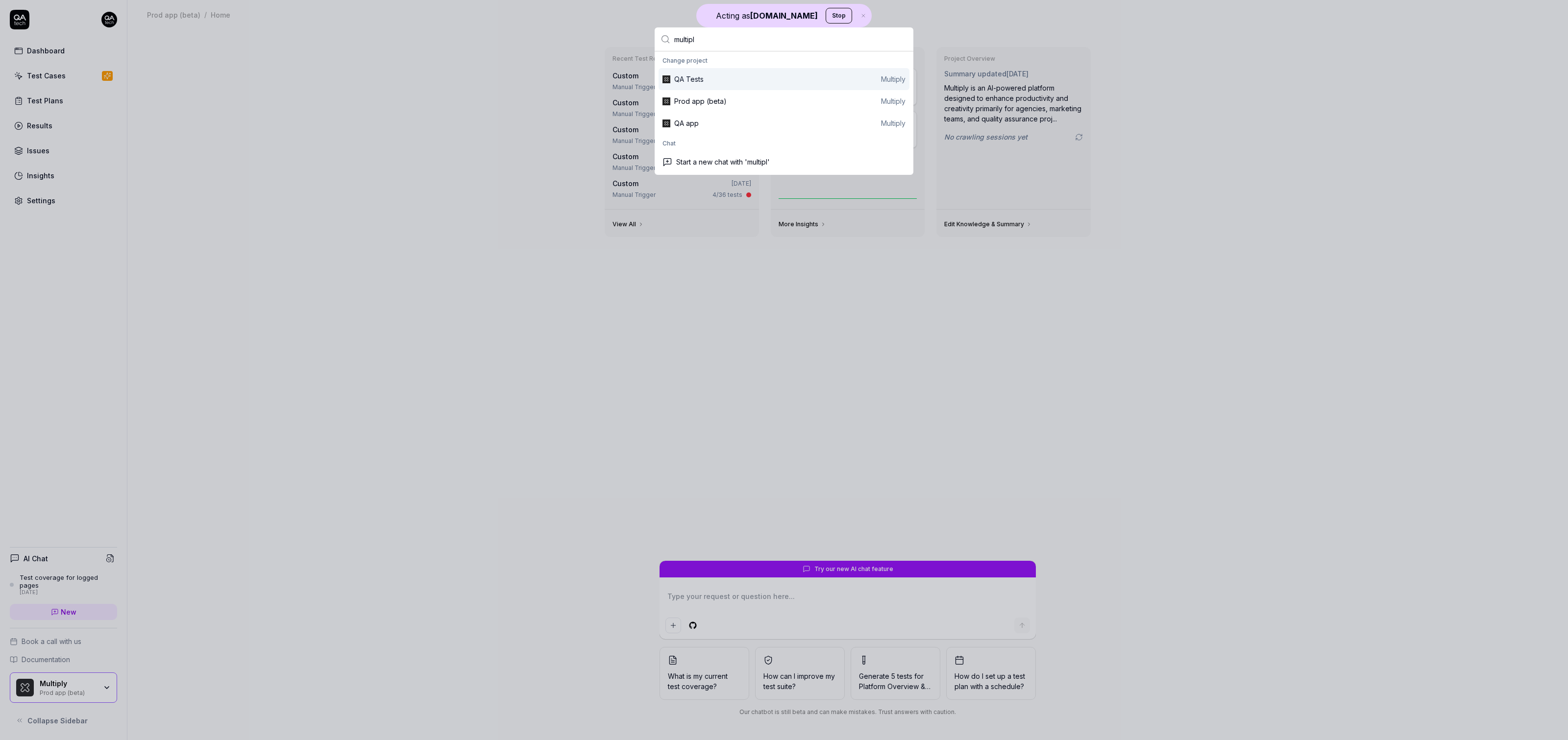
type input "multipl"
click at [687, 77] on div "QA Tests" at bounding box center [689, 79] width 29 height 10
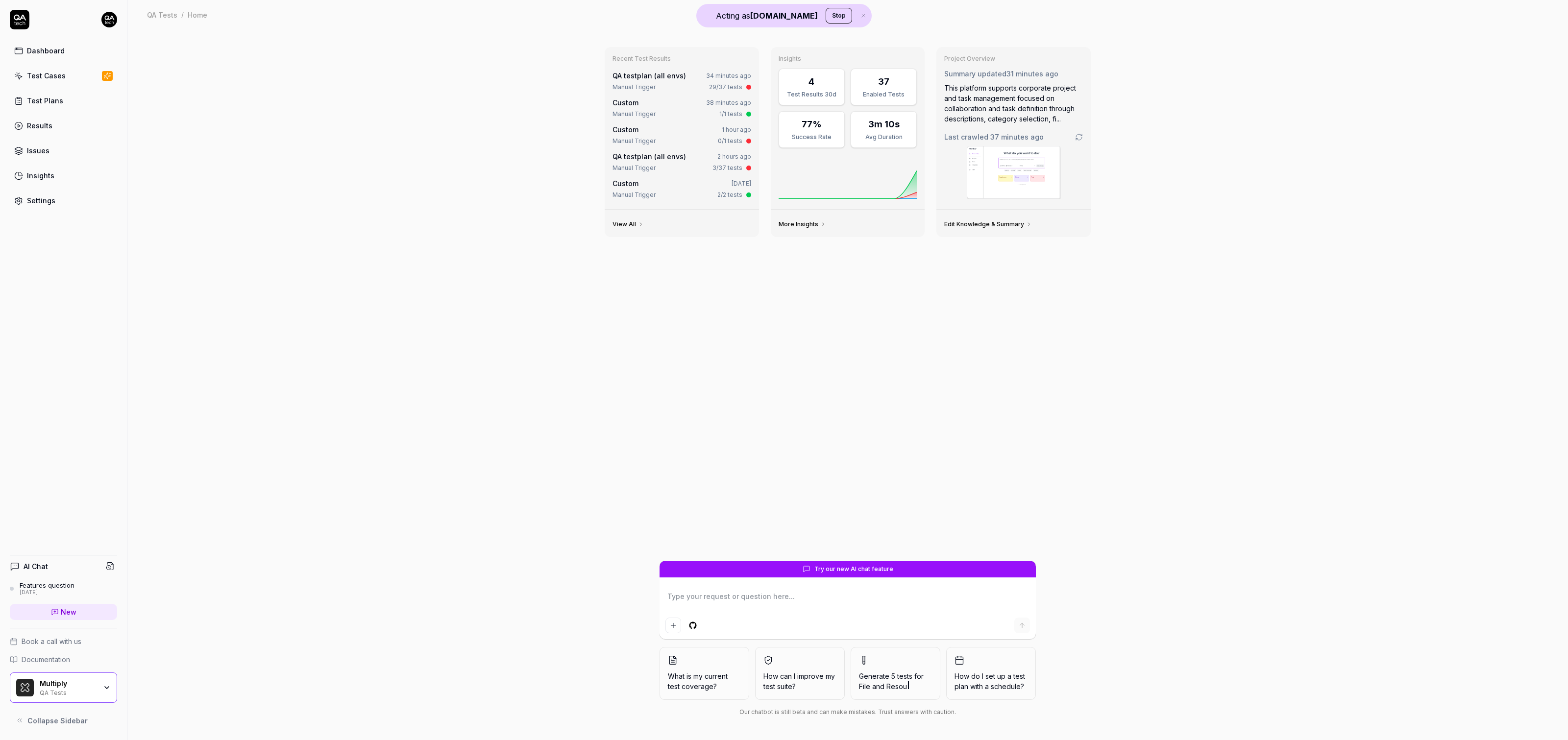
type textarea "*"
click at [41, 76] on div "Test Cases" at bounding box center [46, 75] width 39 height 10
